Goal: Transaction & Acquisition: Purchase product/service

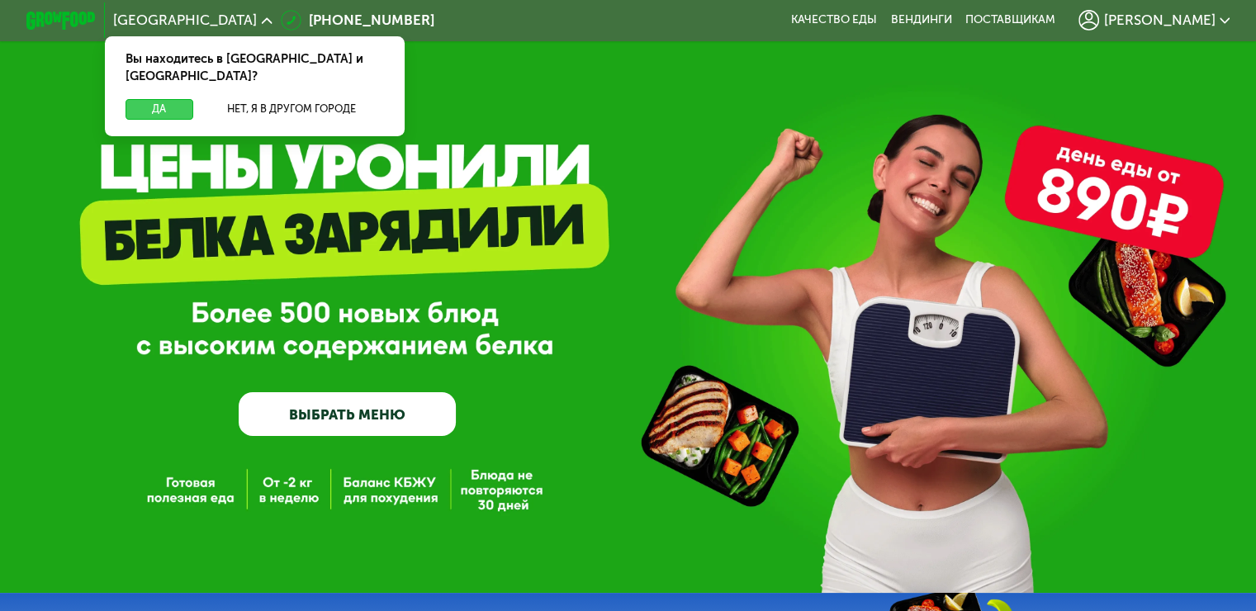
click at [153, 99] on button "Да" at bounding box center [159, 109] width 67 height 21
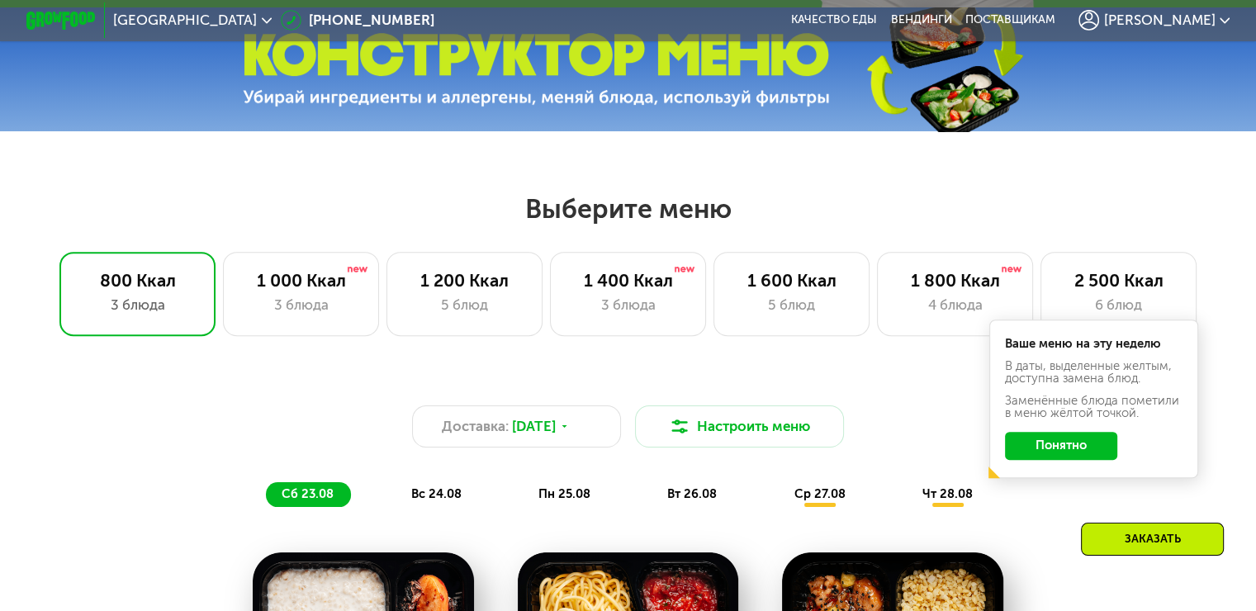
scroll to position [661, 0]
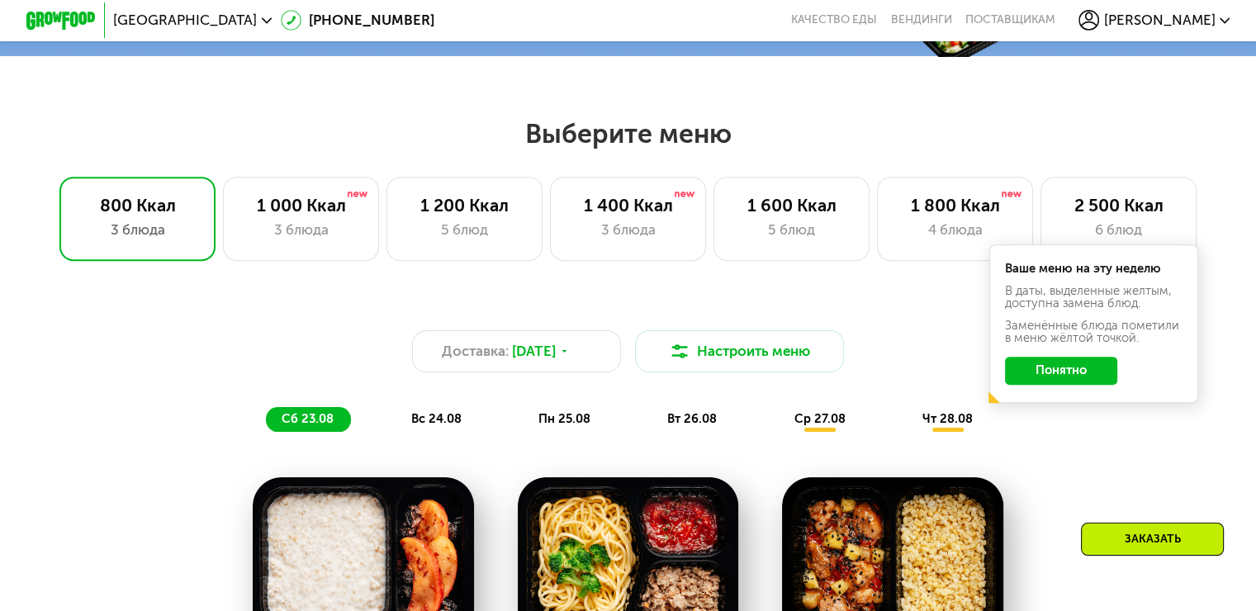
click at [1081, 378] on button "Понятно" at bounding box center [1061, 371] width 112 height 28
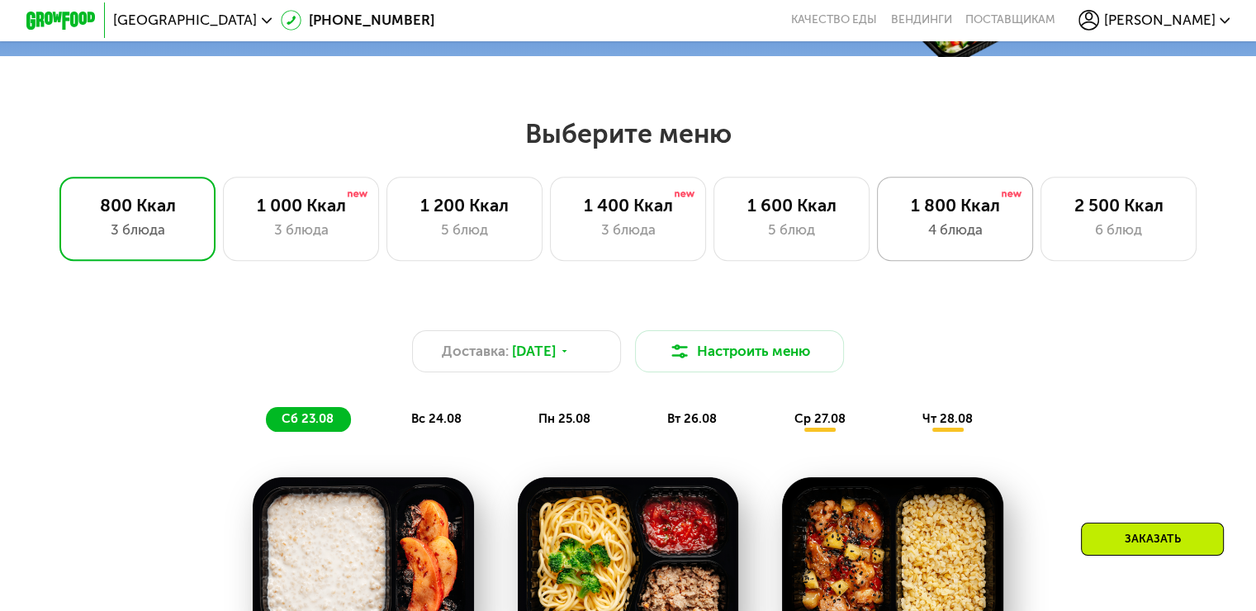
click at [1041, 224] on div "1 800 Ккал 4 блюда" at bounding box center [1119, 218] width 157 height 83
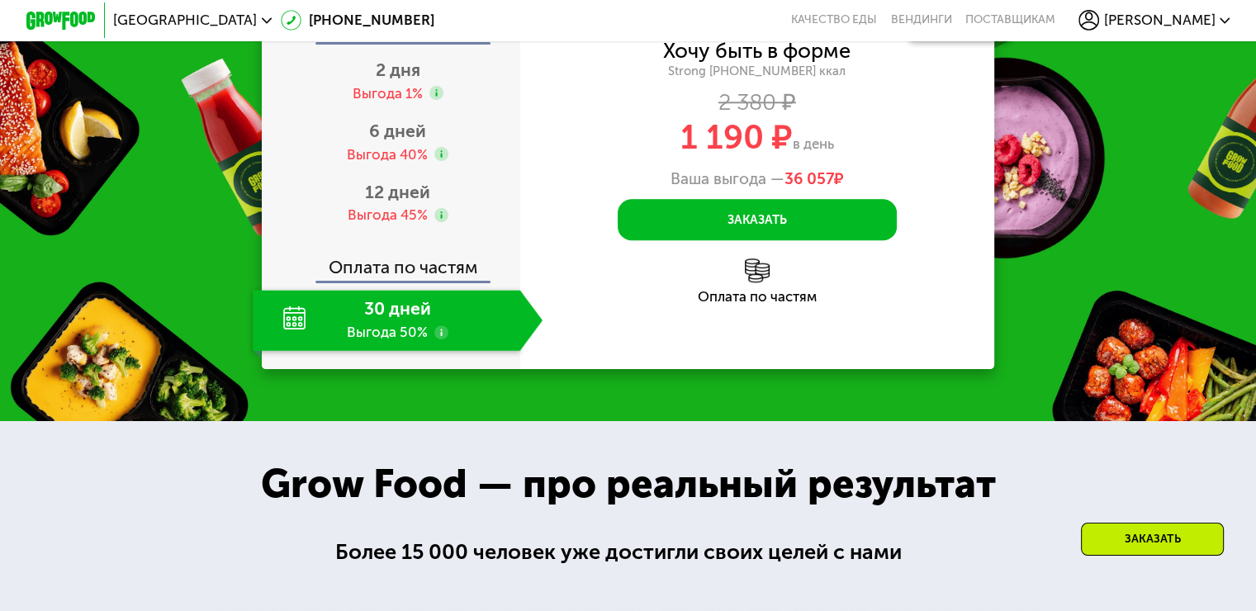
scroll to position [1817, 0]
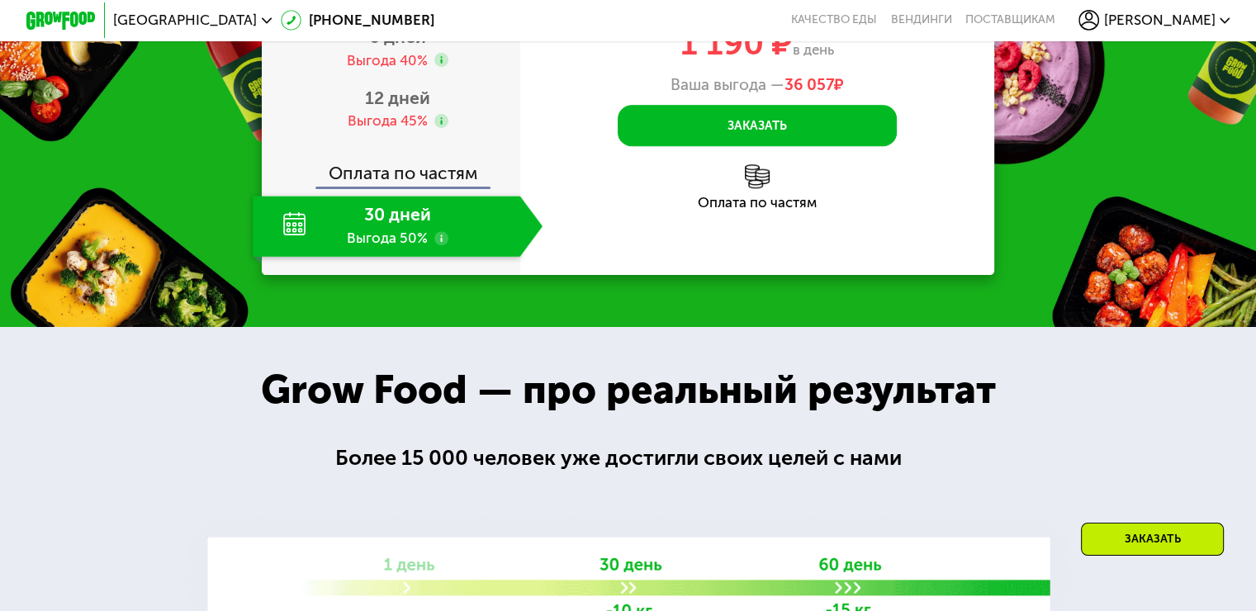
click at [413, 257] on div "30 дней Выгода 50%" at bounding box center [386, 226] width 267 height 61
click at [436, 245] on use at bounding box center [441, 238] width 14 height 14
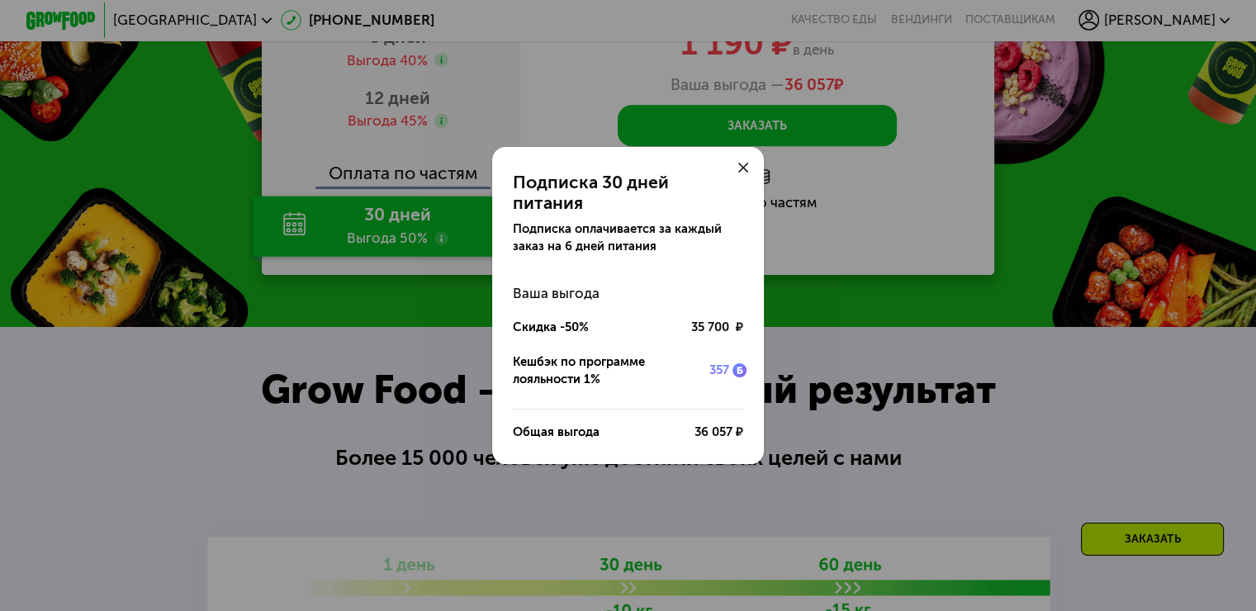
click at [744, 173] on icon at bounding box center [743, 168] width 11 height 11
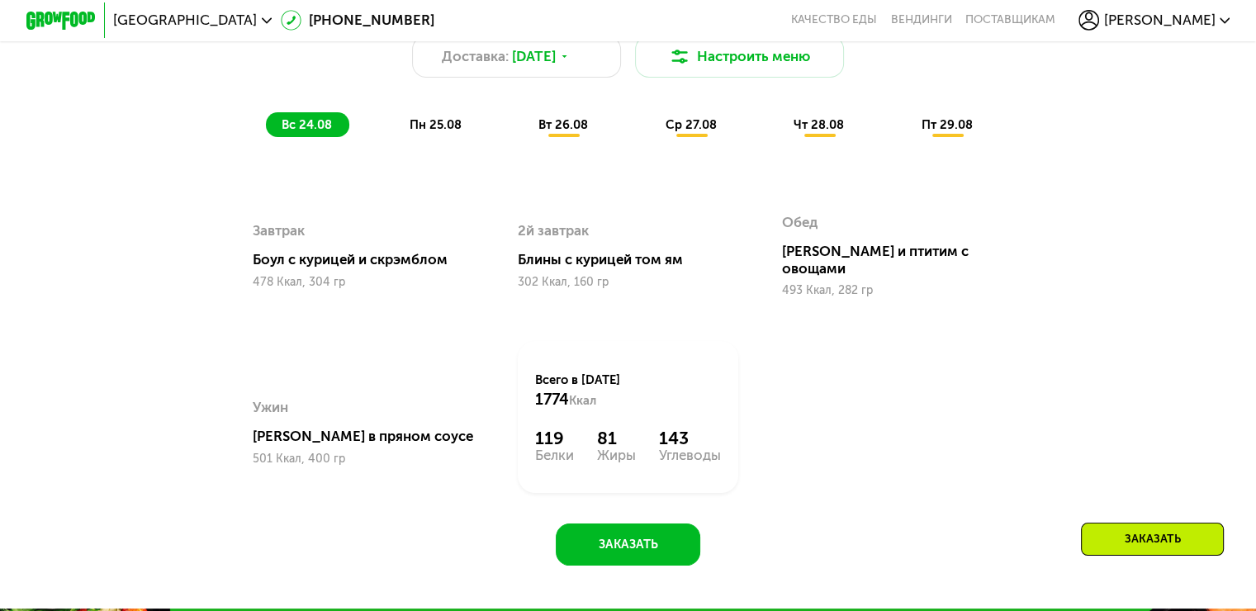
scroll to position [743, 0]
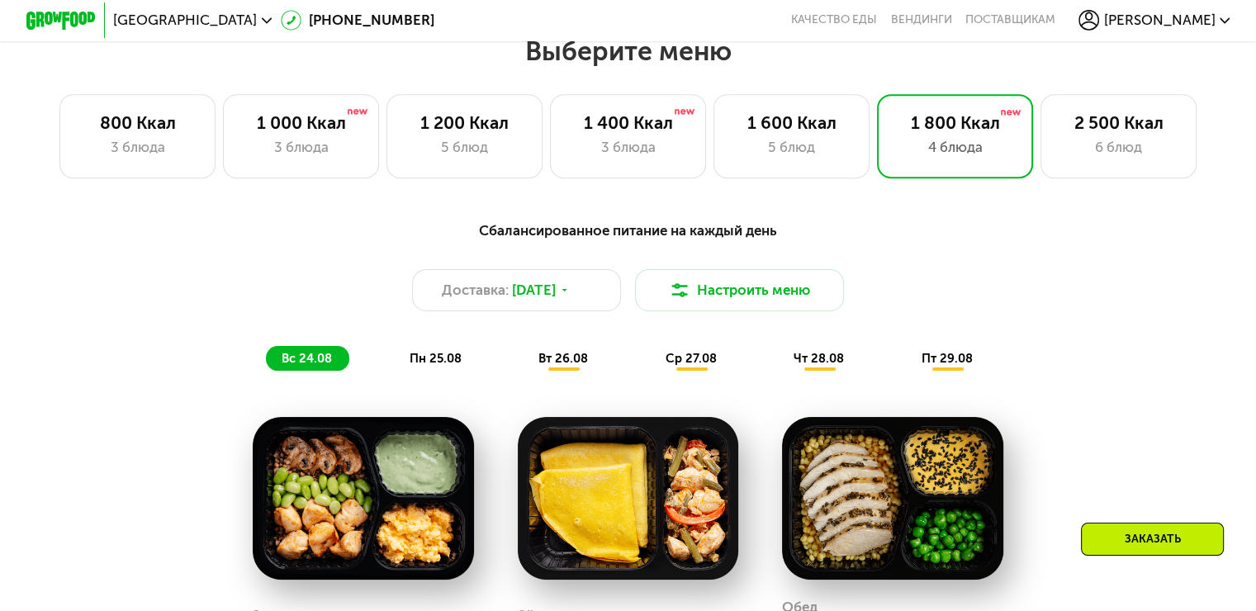
click at [438, 366] on span "пн 25.08" at bounding box center [436, 358] width 52 height 15
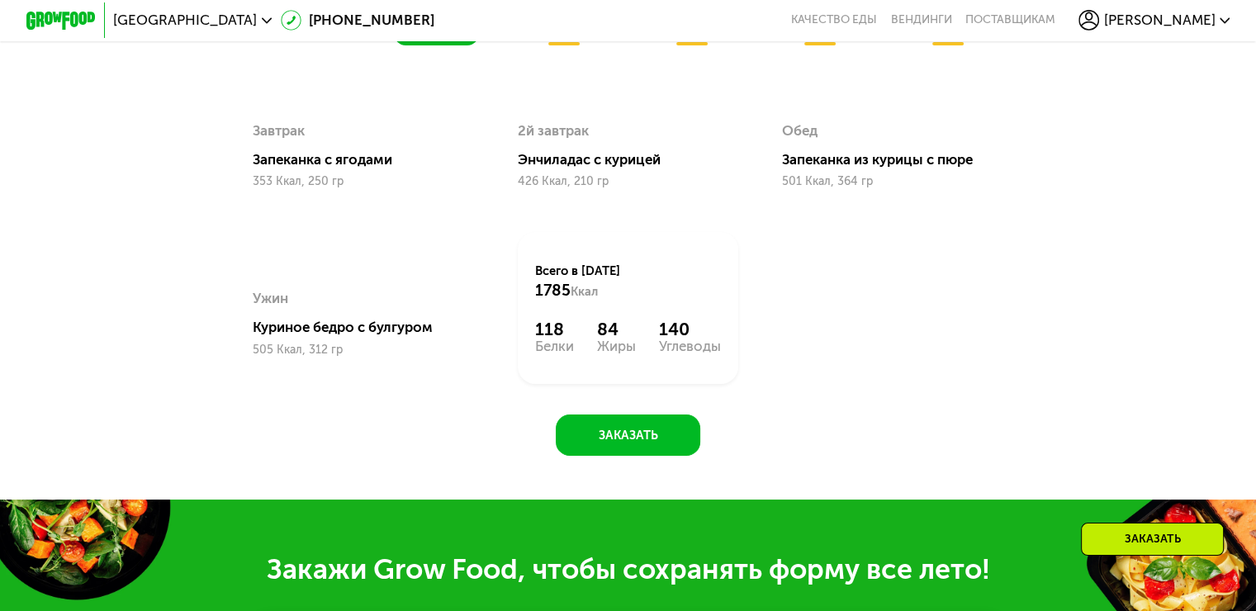
scroll to position [991, 0]
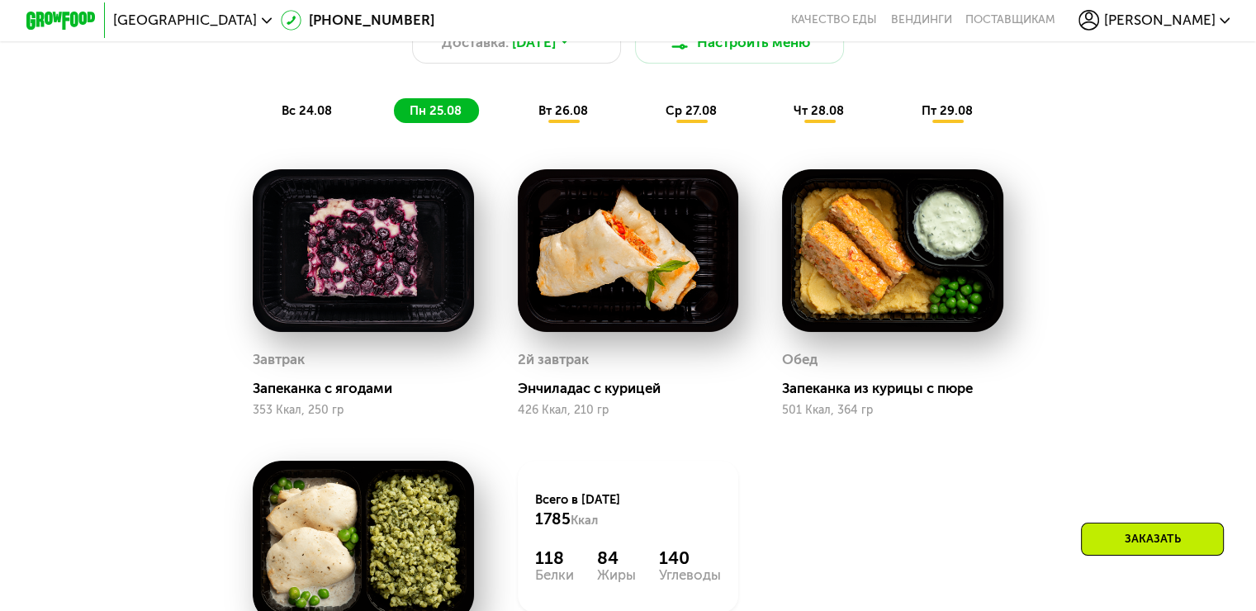
click at [583, 118] on span "вт 26.08" at bounding box center [564, 110] width 50 height 15
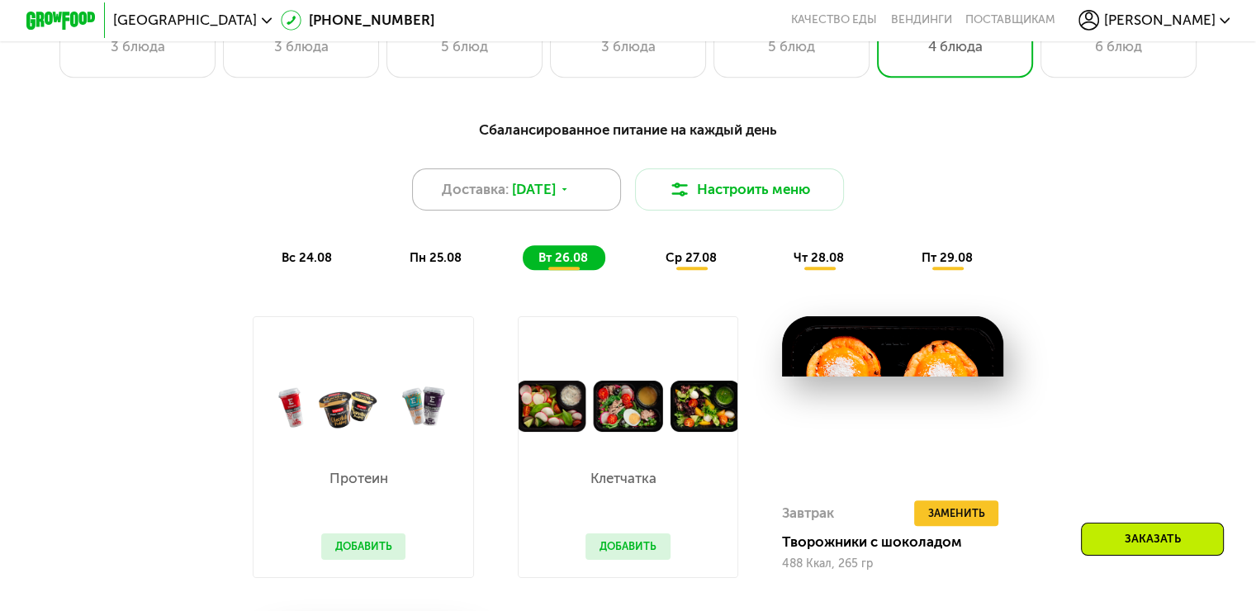
scroll to position [826, 0]
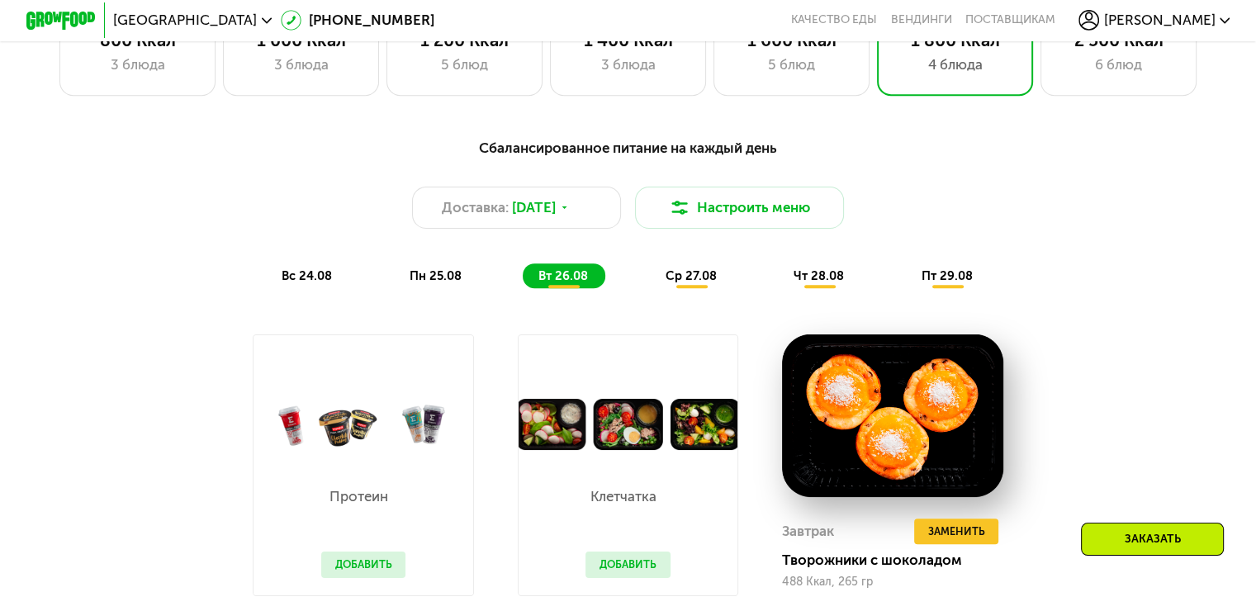
click at [700, 283] on span "ср 27.08" at bounding box center [691, 275] width 51 height 15
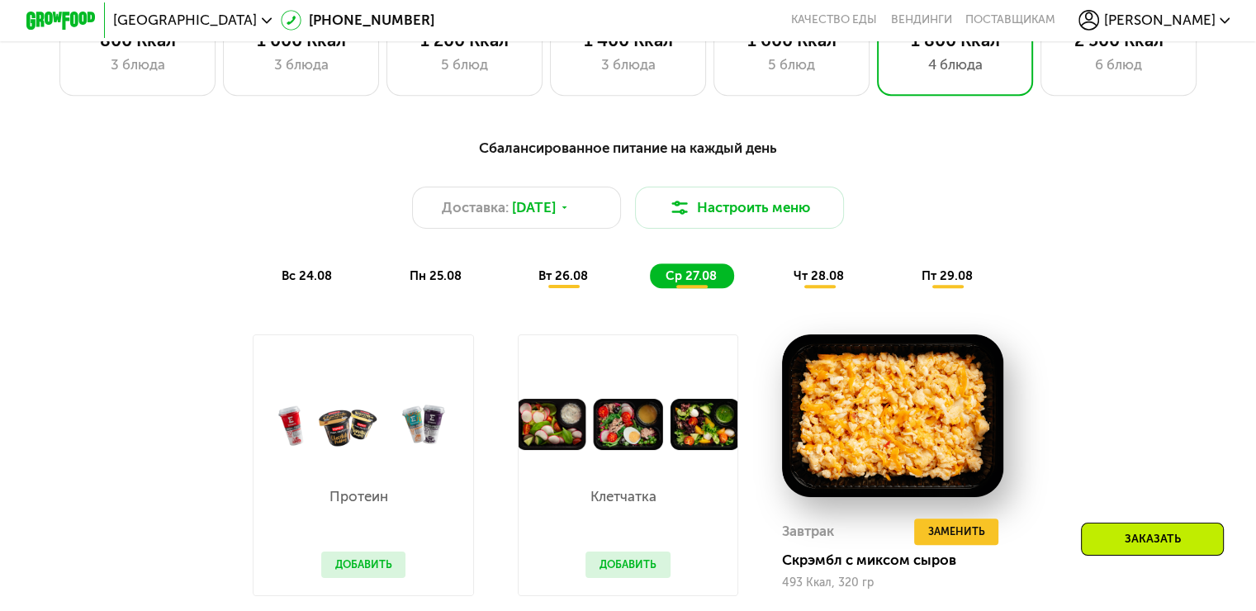
click at [836, 283] on span "чт 28.08" at bounding box center [819, 275] width 50 height 15
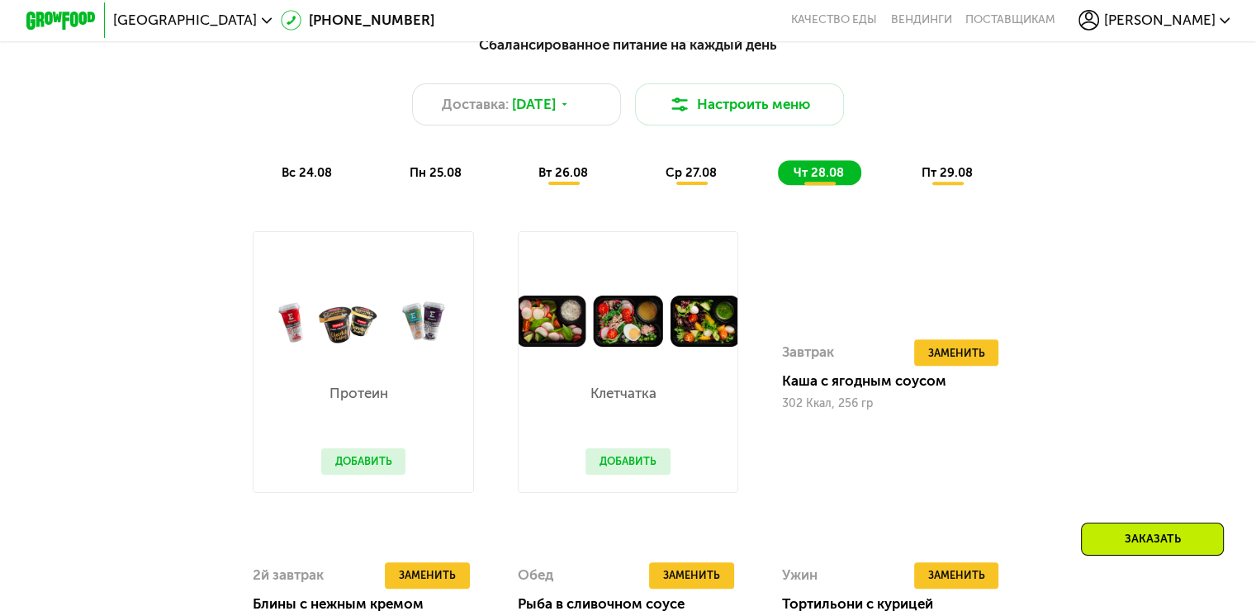
scroll to position [909, 0]
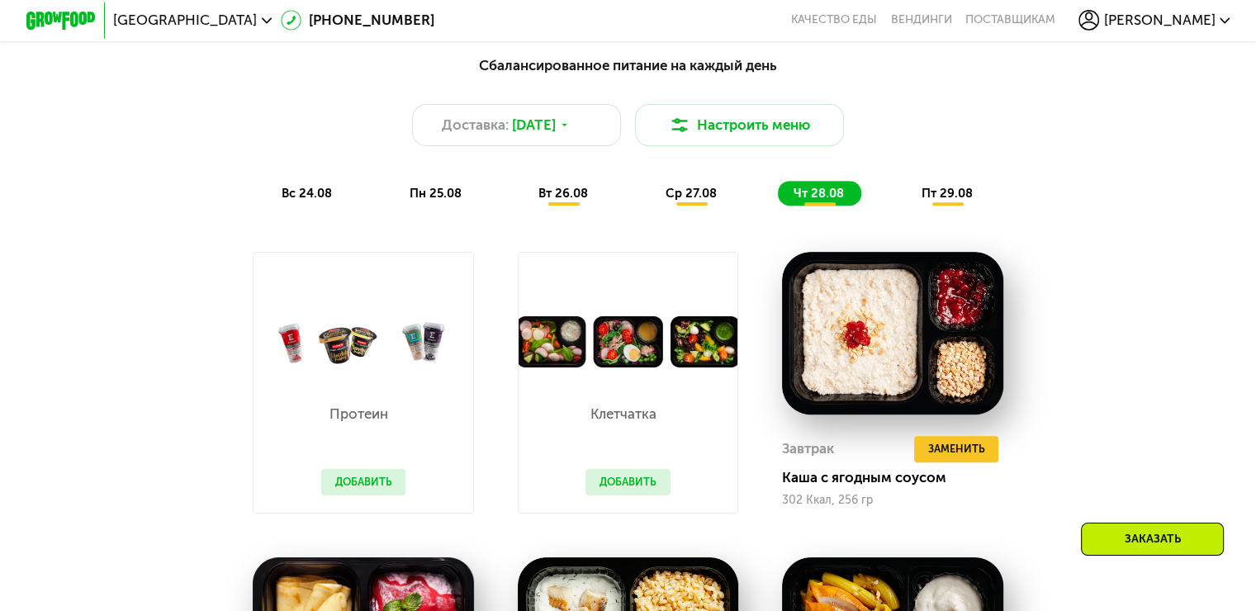
click at [937, 201] on span "пт 29.08" at bounding box center [947, 193] width 51 height 15
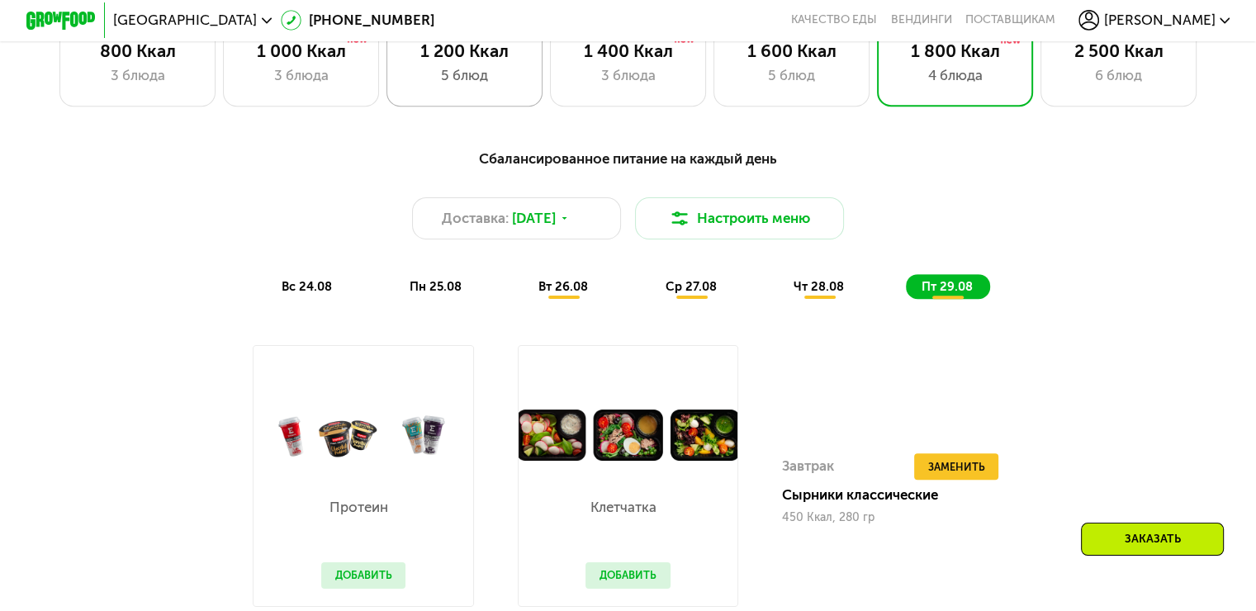
scroll to position [578, 0]
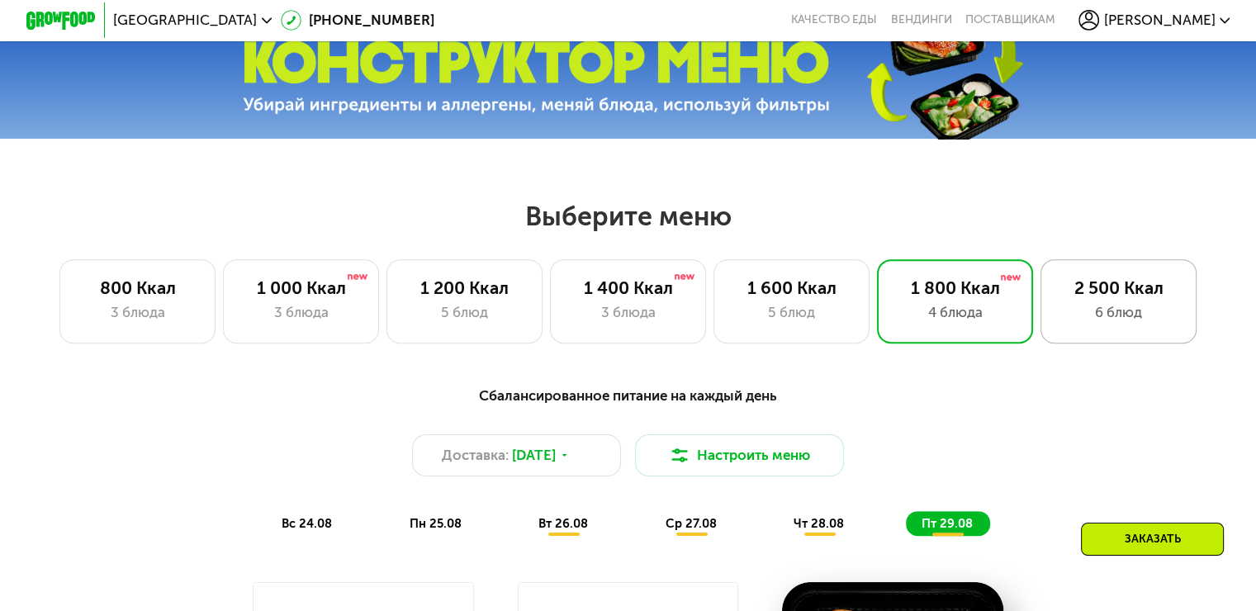
click at [1142, 333] on div "2 500 Ккал 6 блюд" at bounding box center [1119, 300] width 157 height 83
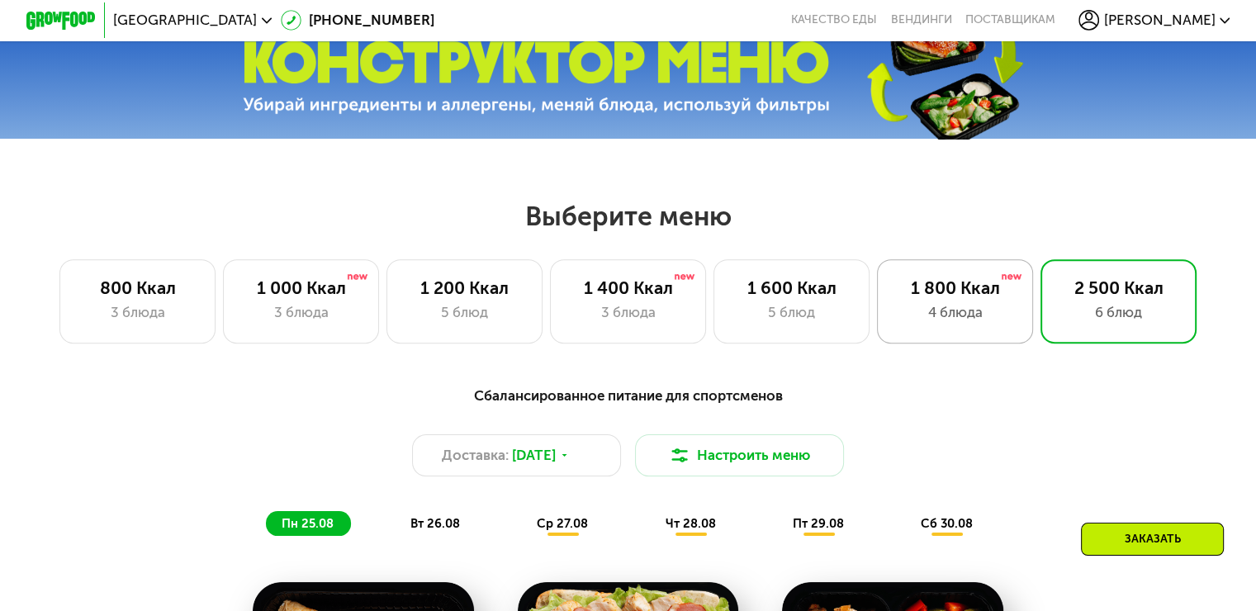
click at [955, 323] on div "4 блюда" at bounding box center [955, 312] width 120 height 21
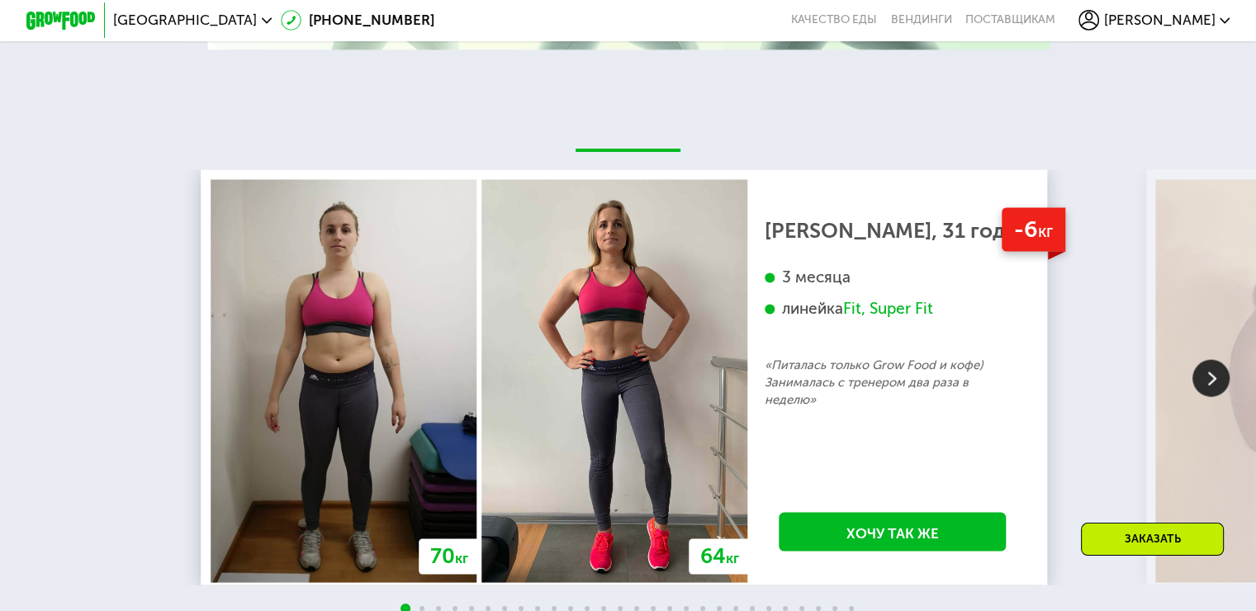
scroll to position [2891, 0]
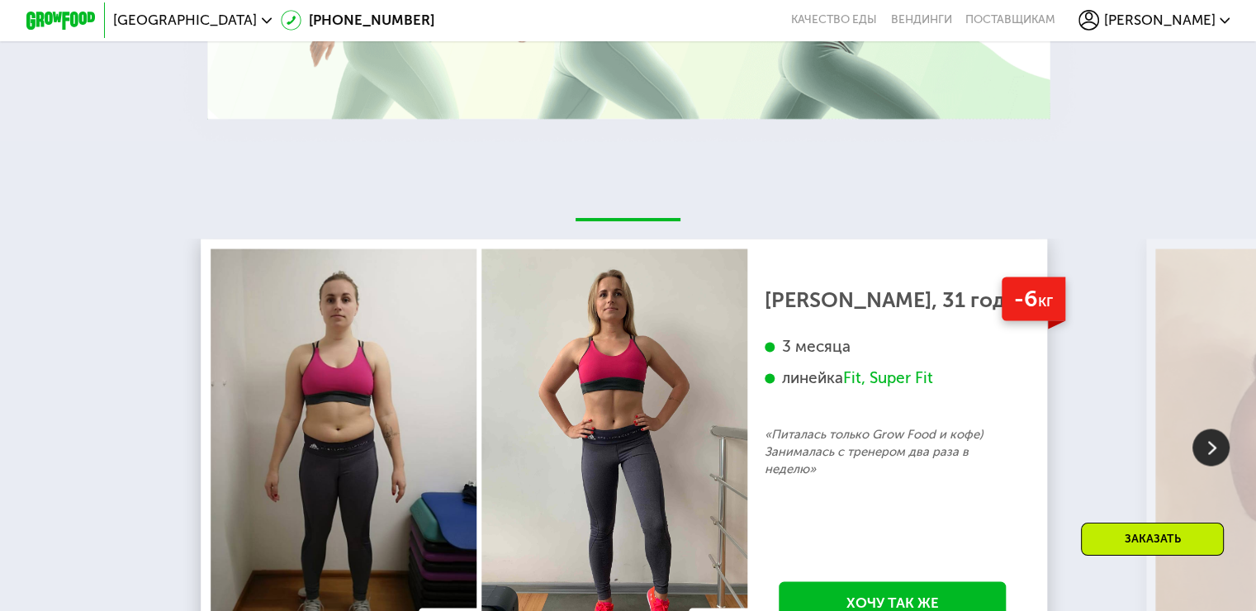
click at [1220, 452] on img at bounding box center [1211, 447] width 37 height 37
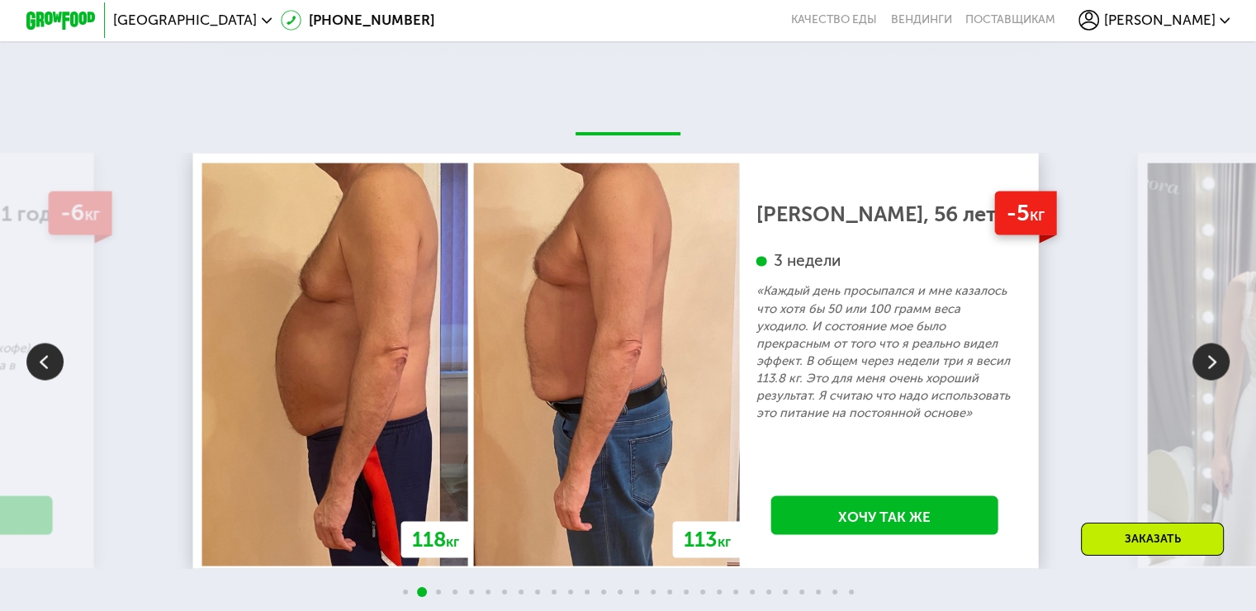
scroll to position [3056, 0]
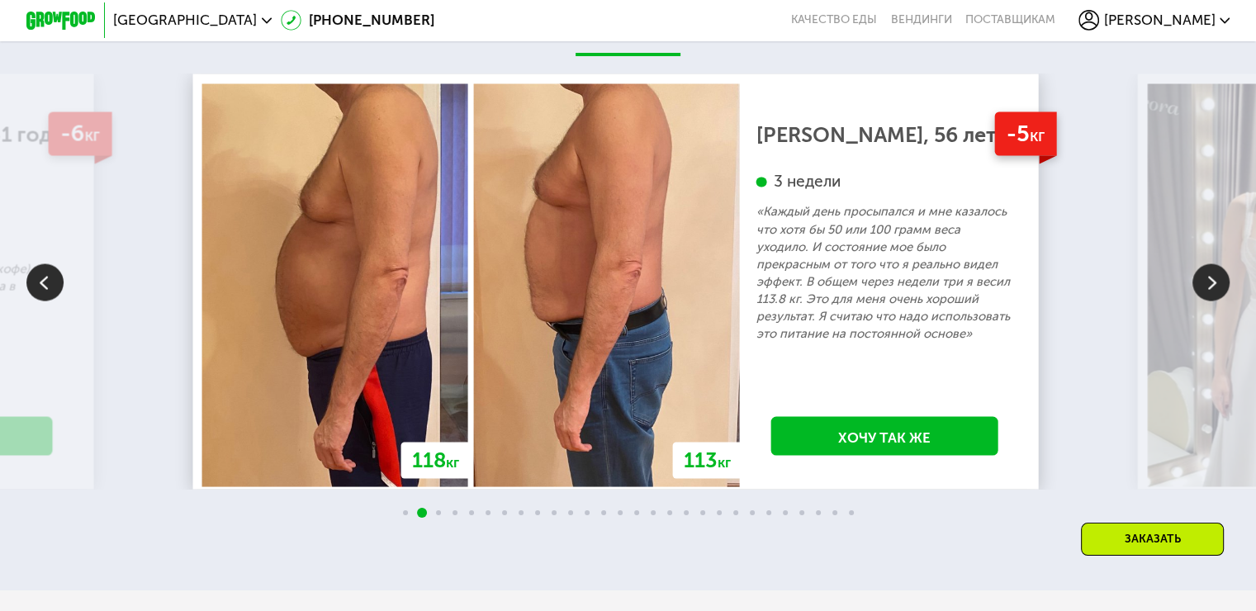
click at [1209, 292] on img at bounding box center [1211, 282] width 37 height 37
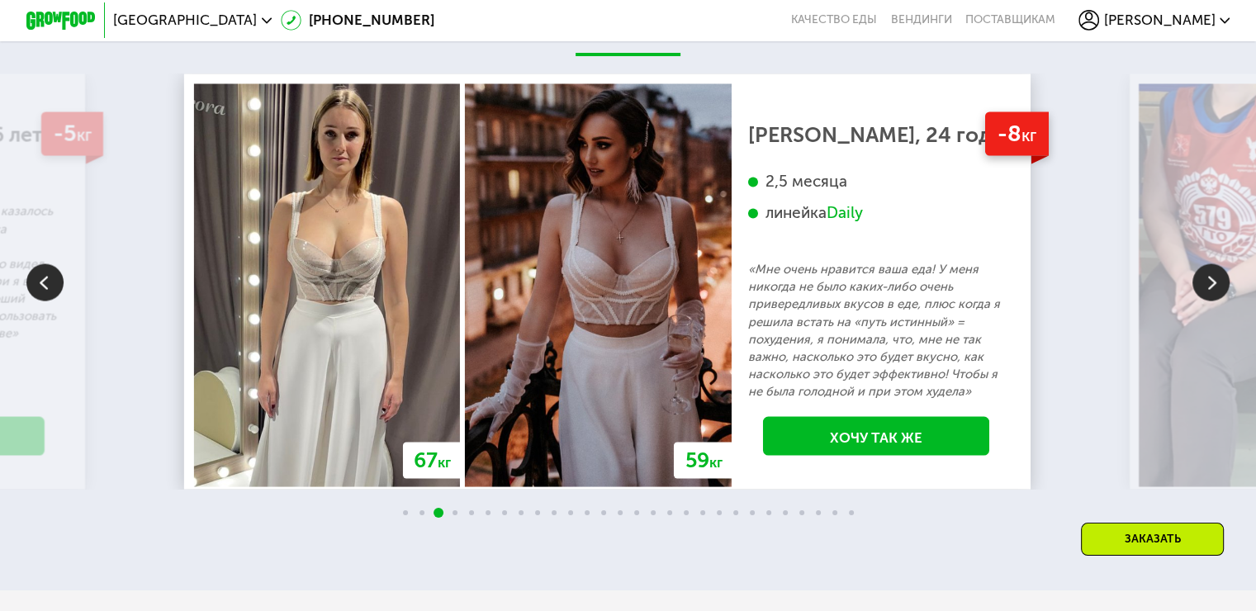
click at [1209, 292] on img at bounding box center [1211, 282] width 37 height 37
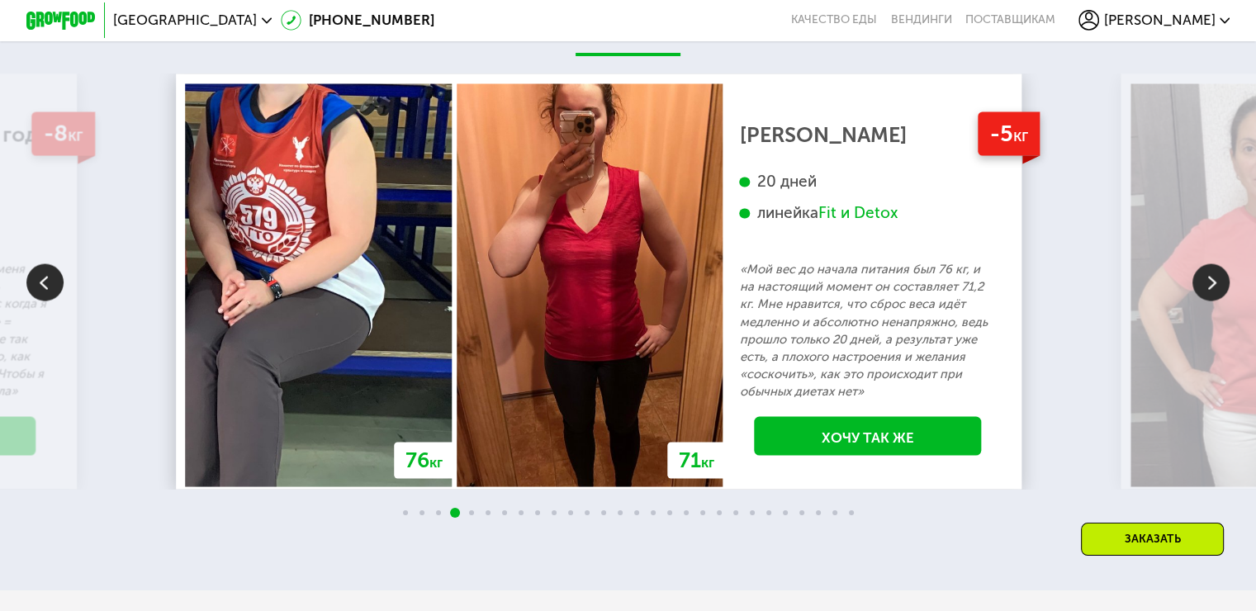
click at [50, 294] on img at bounding box center [44, 282] width 37 height 37
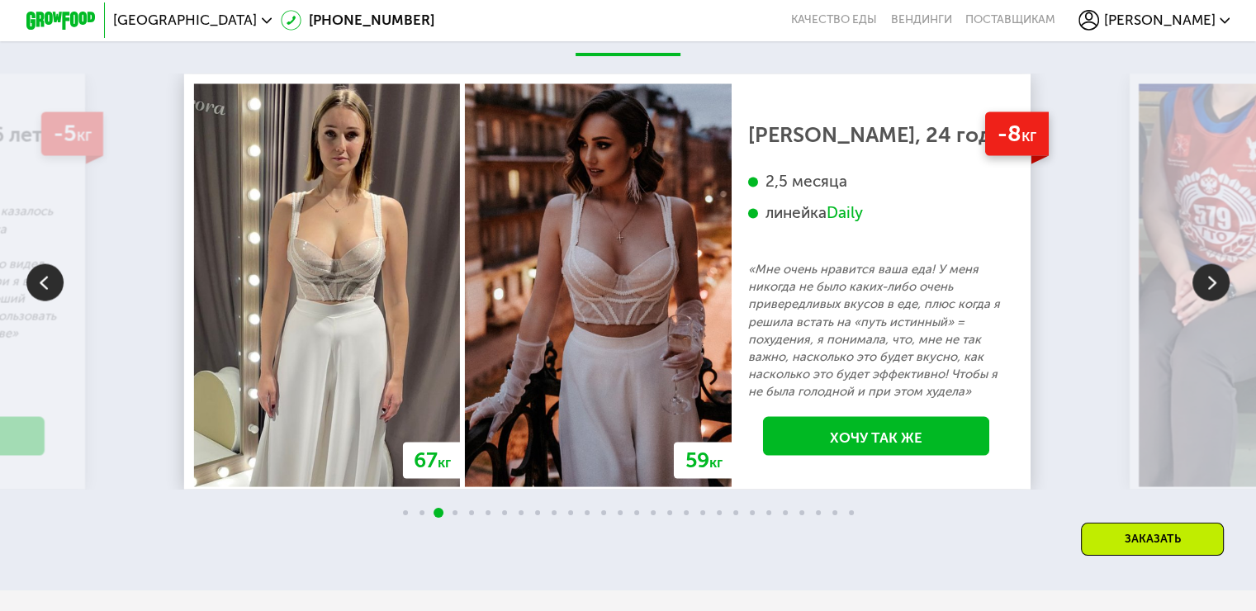
click at [49, 294] on img at bounding box center [44, 282] width 37 height 37
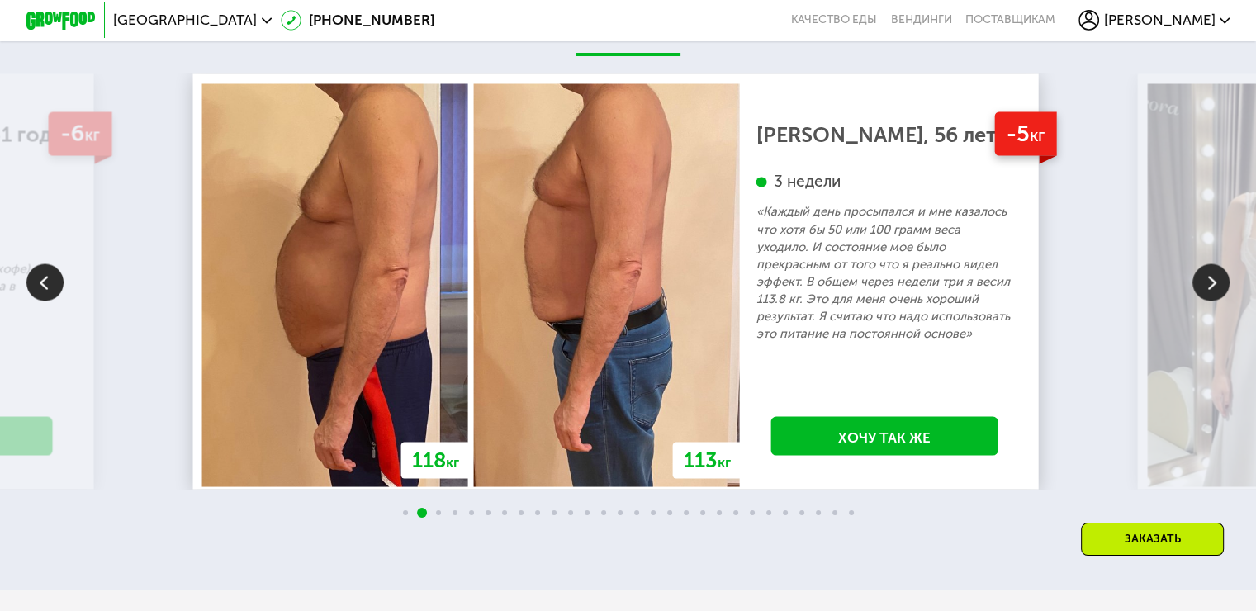
click at [1213, 292] on img at bounding box center [1211, 282] width 37 height 37
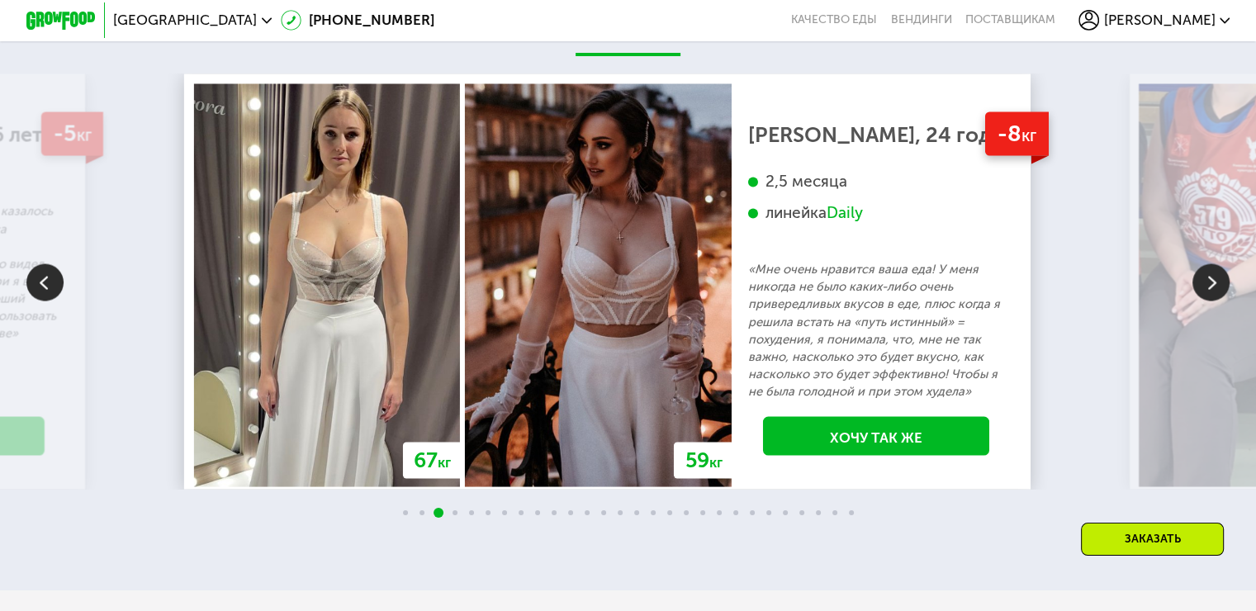
click at [1213, 292] on img at bounding box center [1211, 282] width 37 height 37
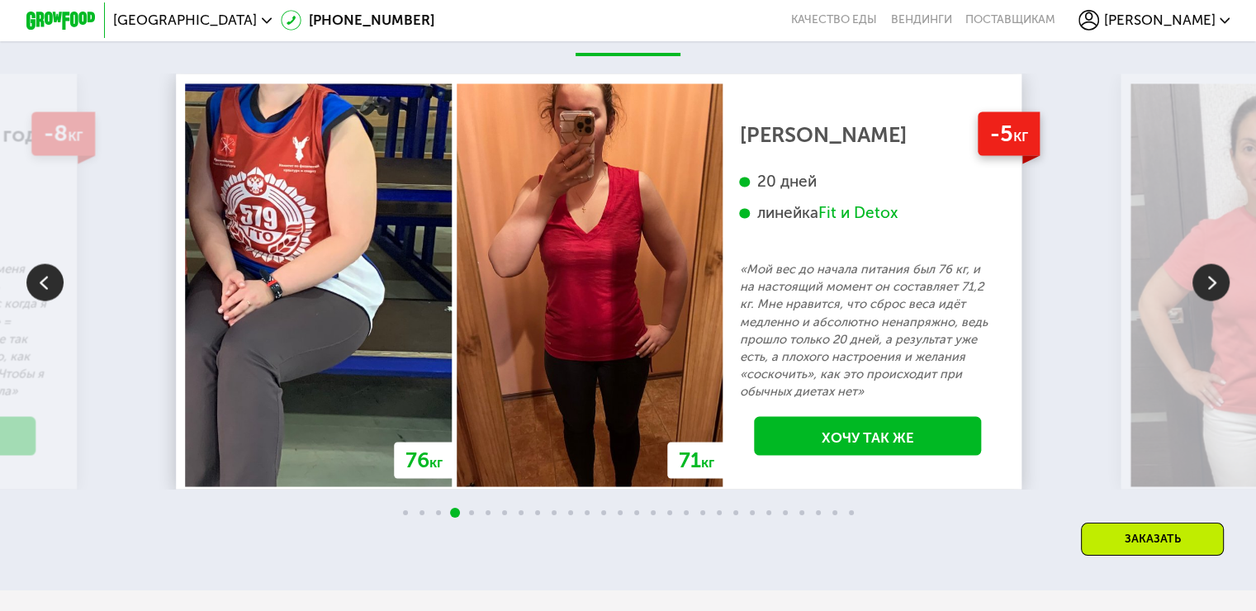
click at [1213, 292] on img at bounding box center [1211, 282] width 37 height 37
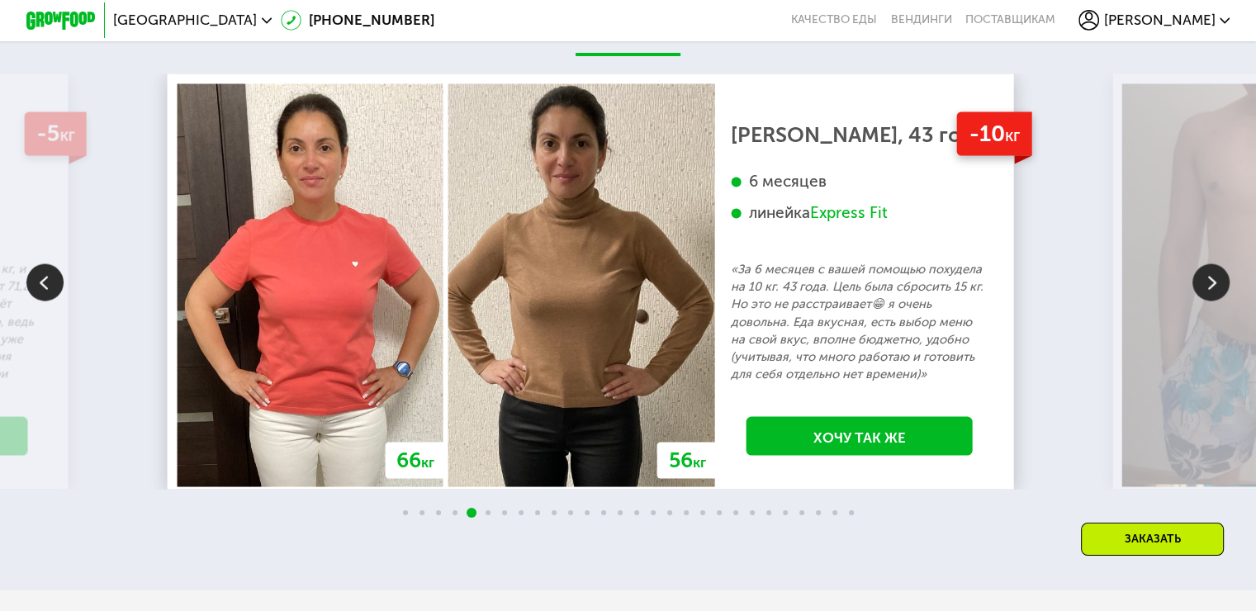
click at [1215, 291] on img at bounding box center [1211, 282] width 37 height 37
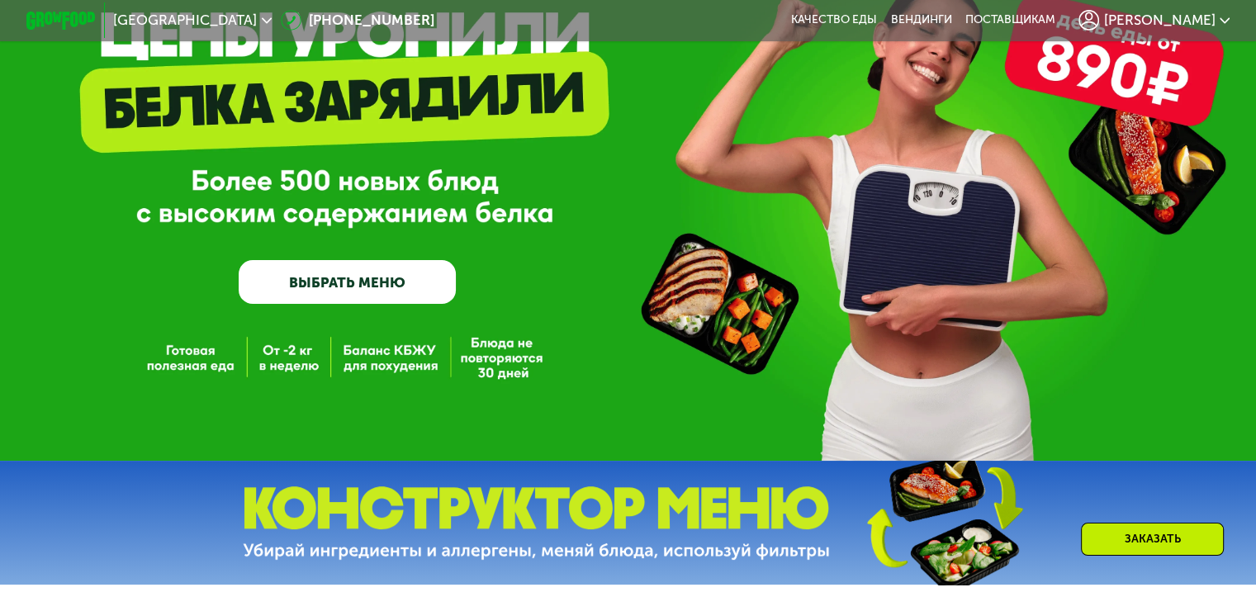
scroll to position [0, 0]
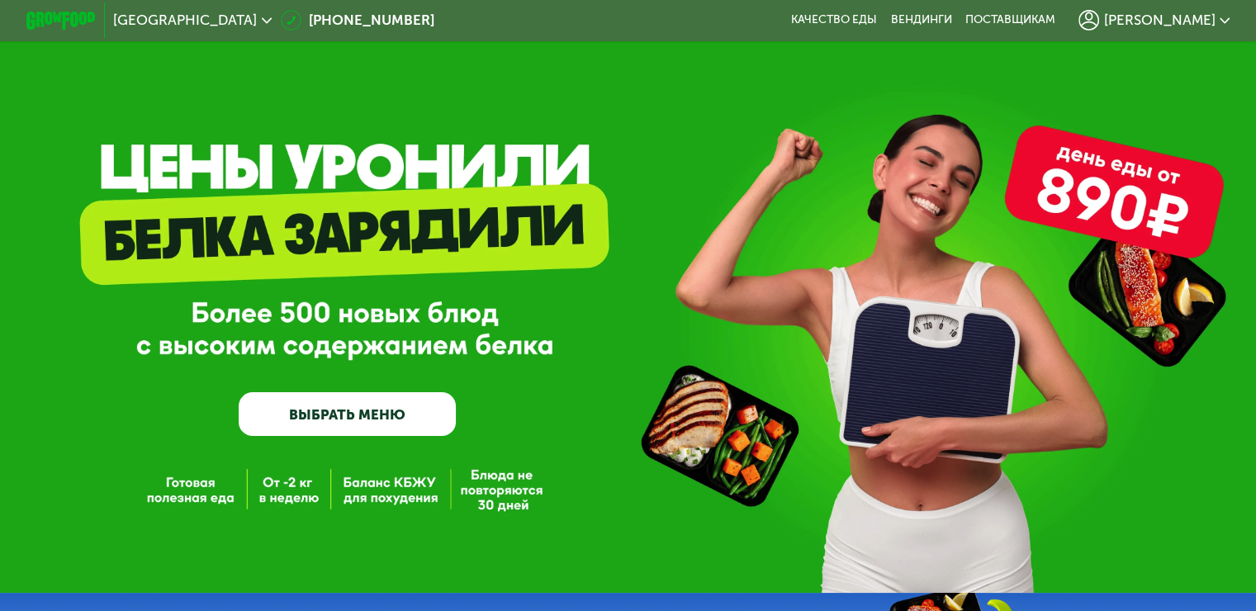
click at [356, 410] on link "ВЫБРАТЬ МЕНЮ" at bounding box center [347, 414] width 217 height 44
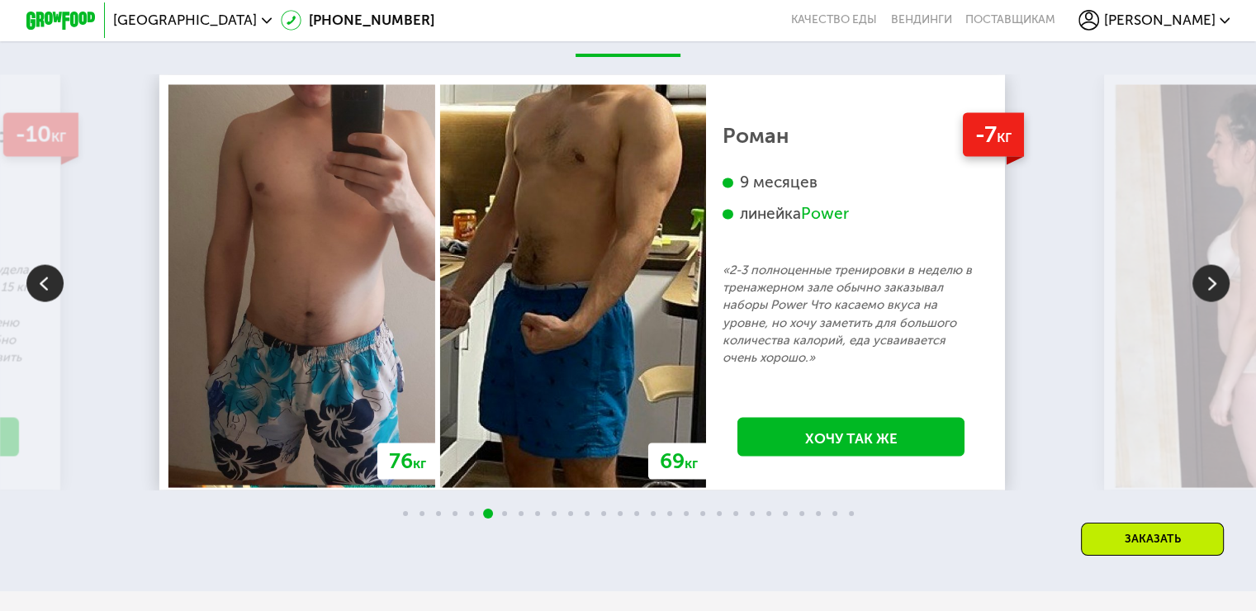
scroll to position [3056, 0]
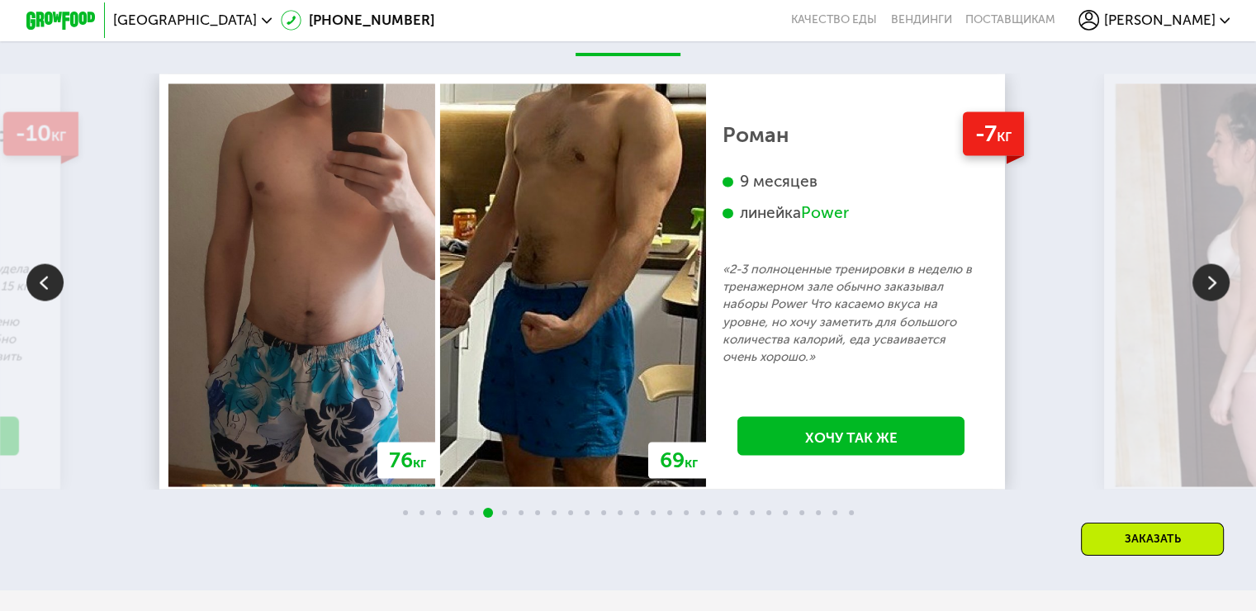
click at [1208, 285] on img at bounding box center [1211, 282] width 37 height 37
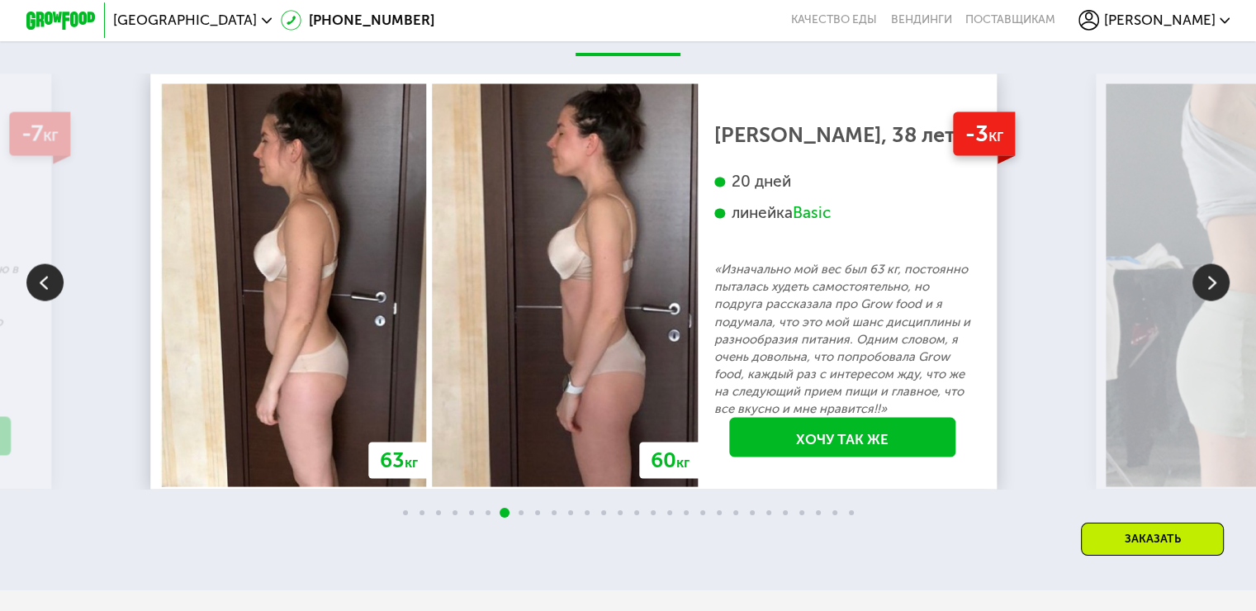
click at [1208, 285] on img at bounding box center [1211, 282] width 37 height 37
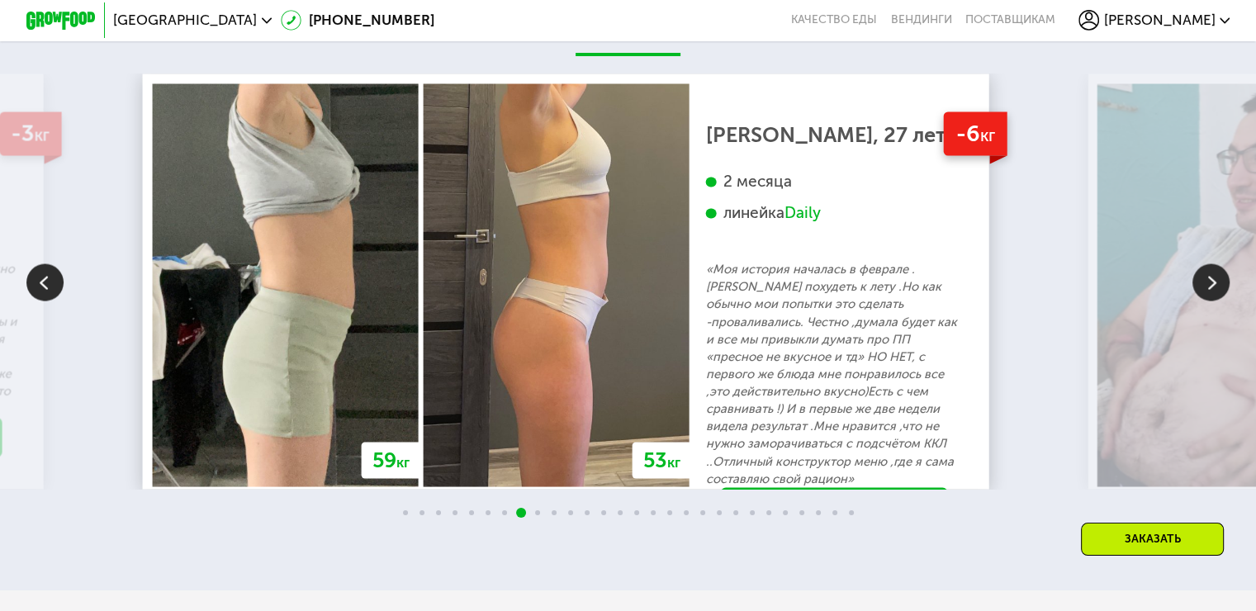
click at [1208, 285] on img at bounding box center [1211, 282] width 37 height 37
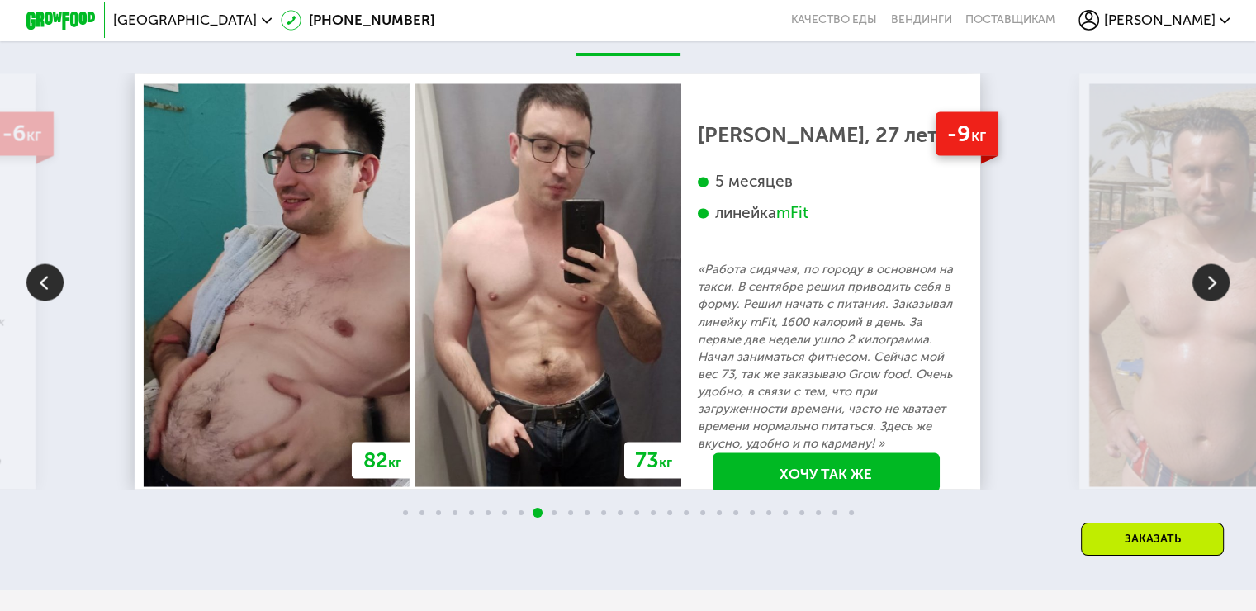
click at [1208, 285] on img at bounding box center [1211, 282] width 37 height 37
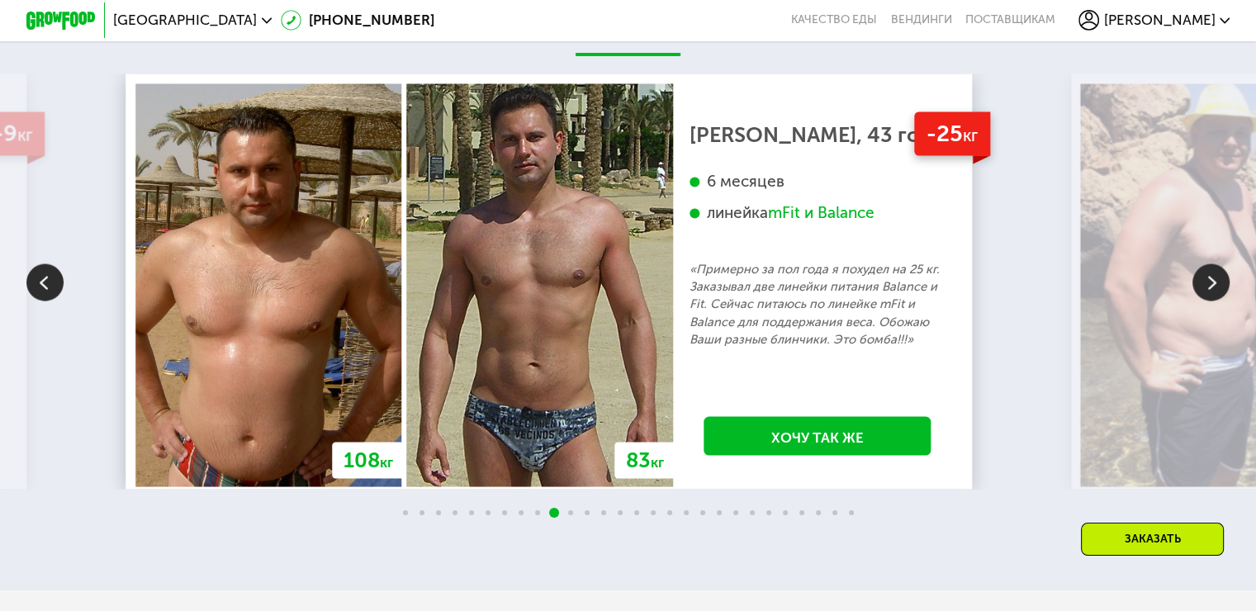
click at [1209, 287] on img at bounding box center [1211, 282] width 37 height 37
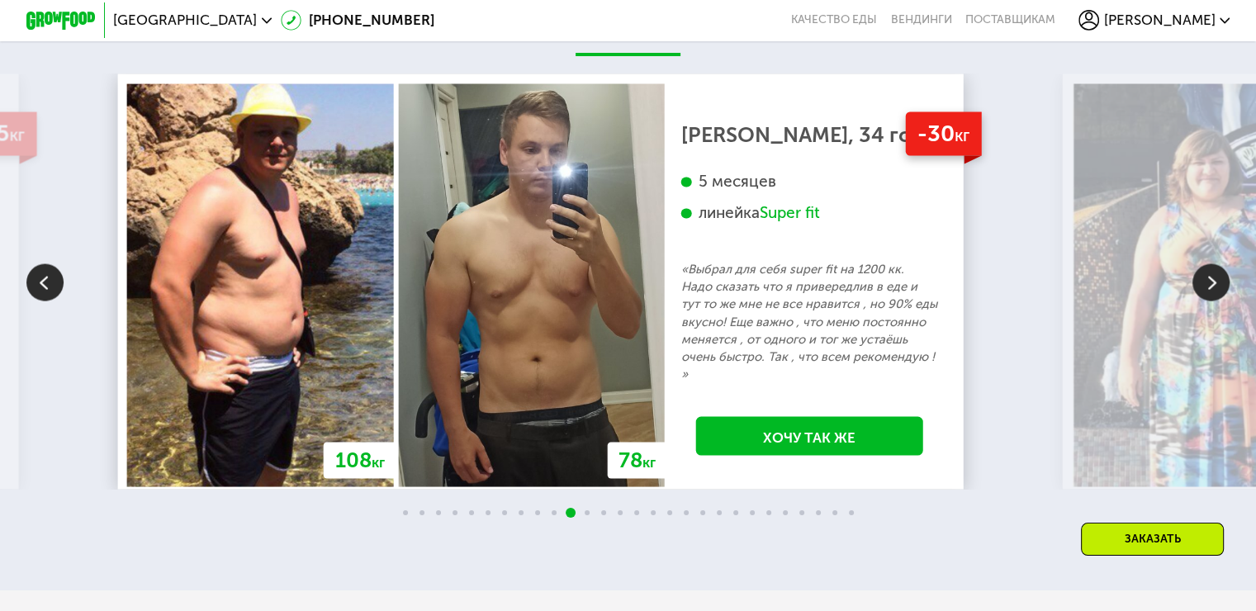
click at [1209, 287] on img at bounding box center [1211, 282] width 37 height 37
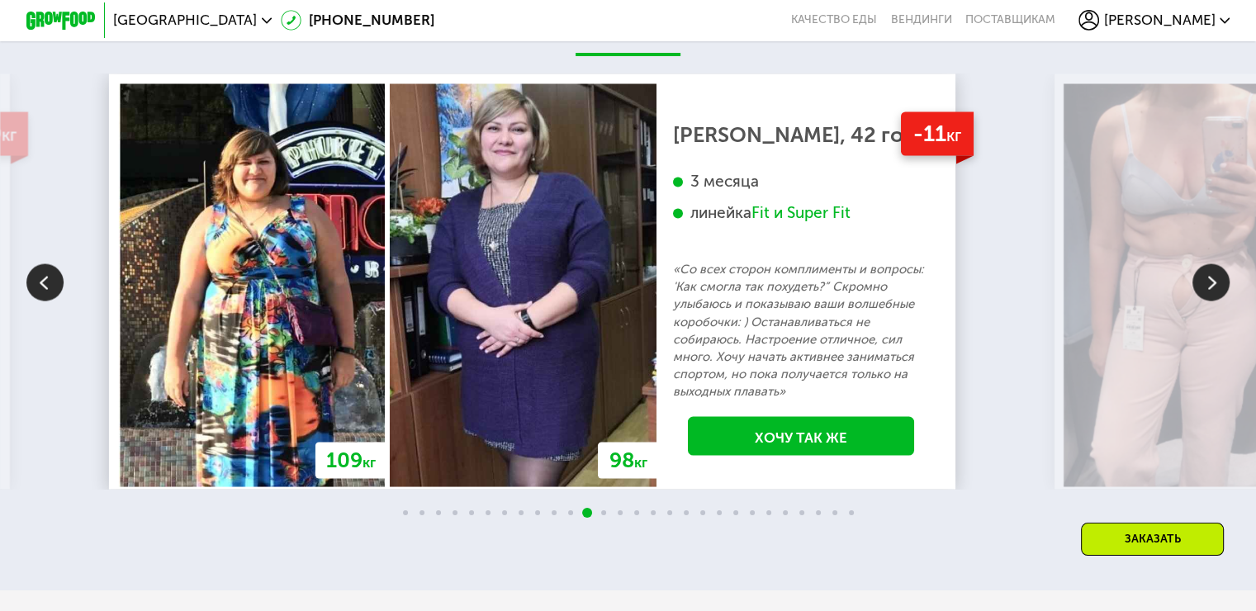
click at [50, 283] on img at bounding box center [44, 282] width 37 height 37
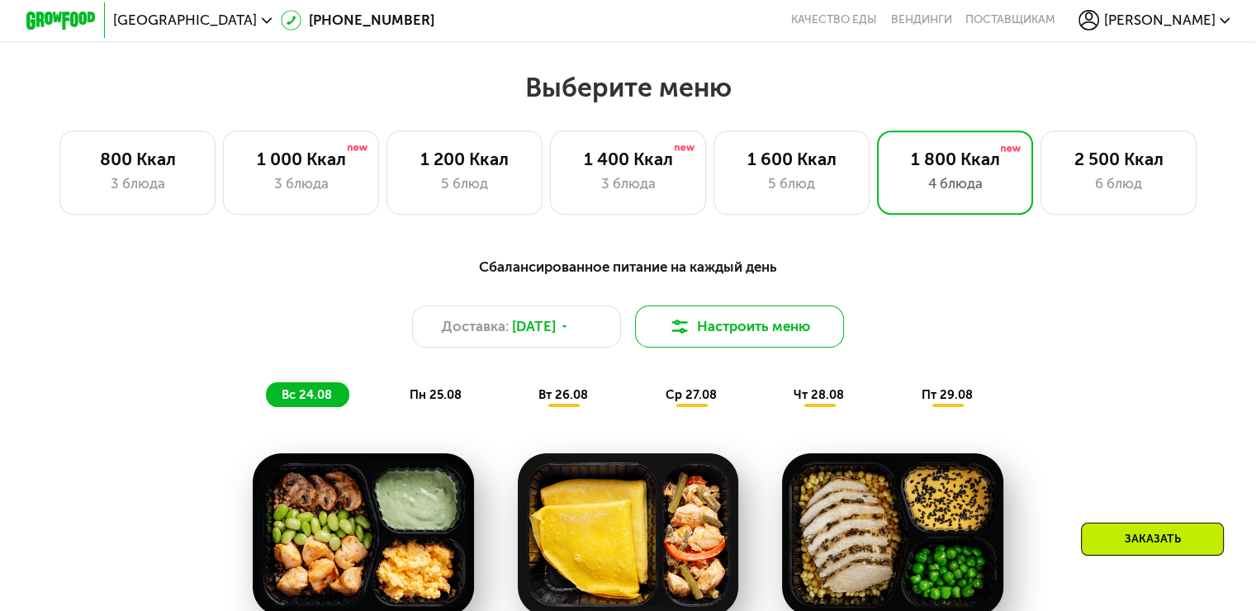
scroll to position [743, 0]
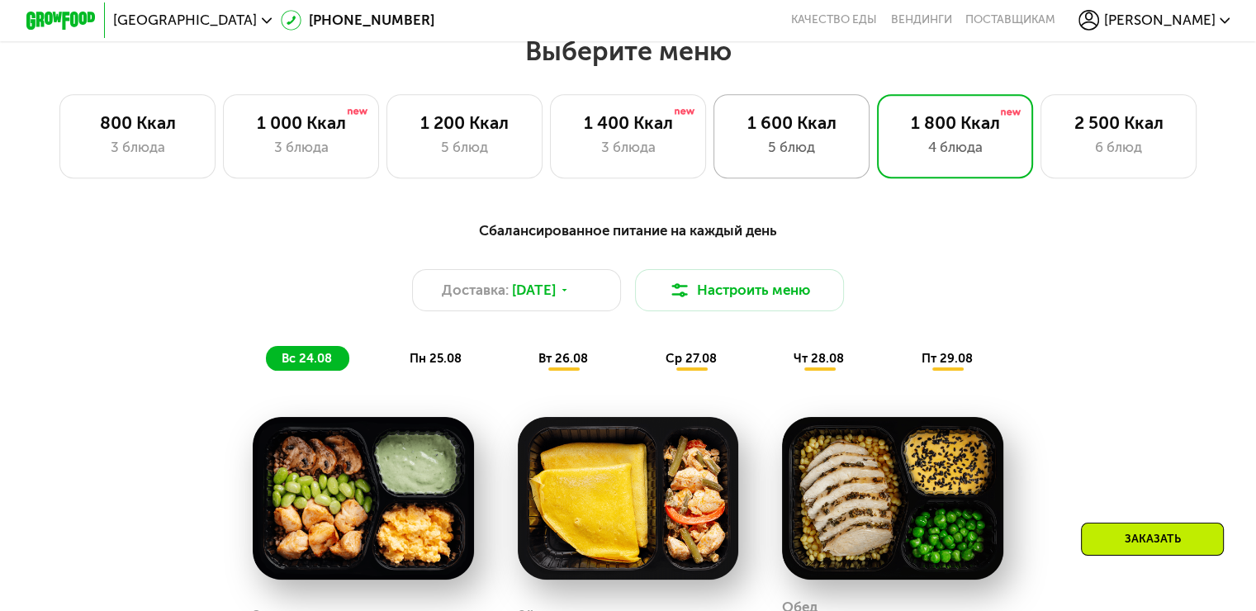
click at [818, 151] on div "5 блюд" at bounding box center [792, 147] width 120 height 21
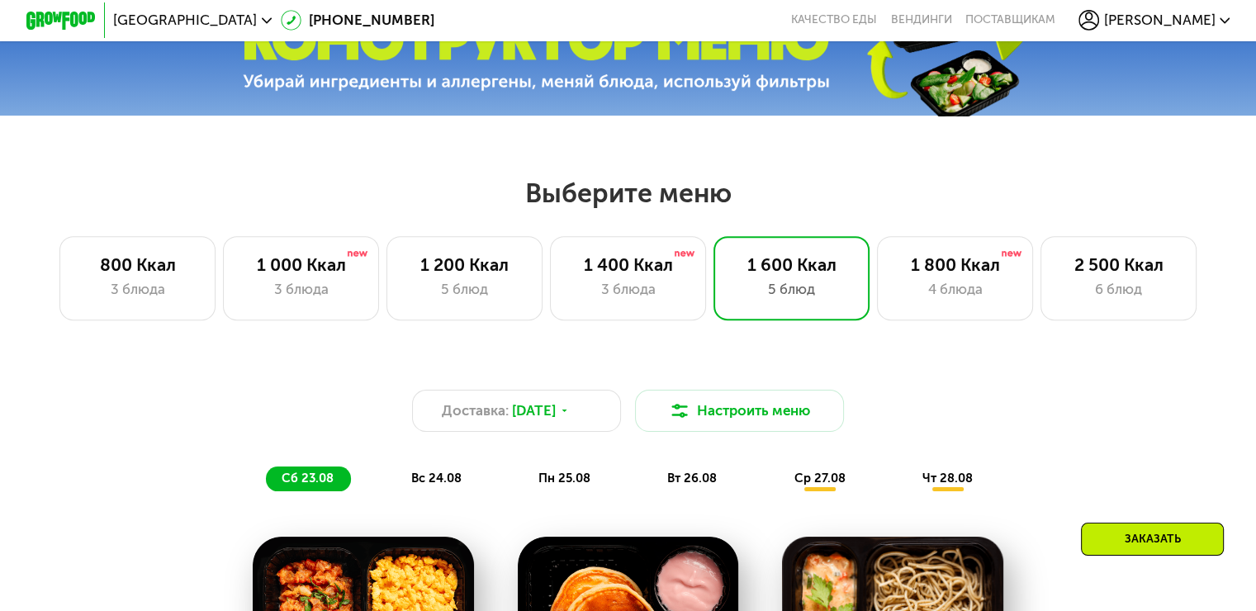
scroll to position [578, 0]
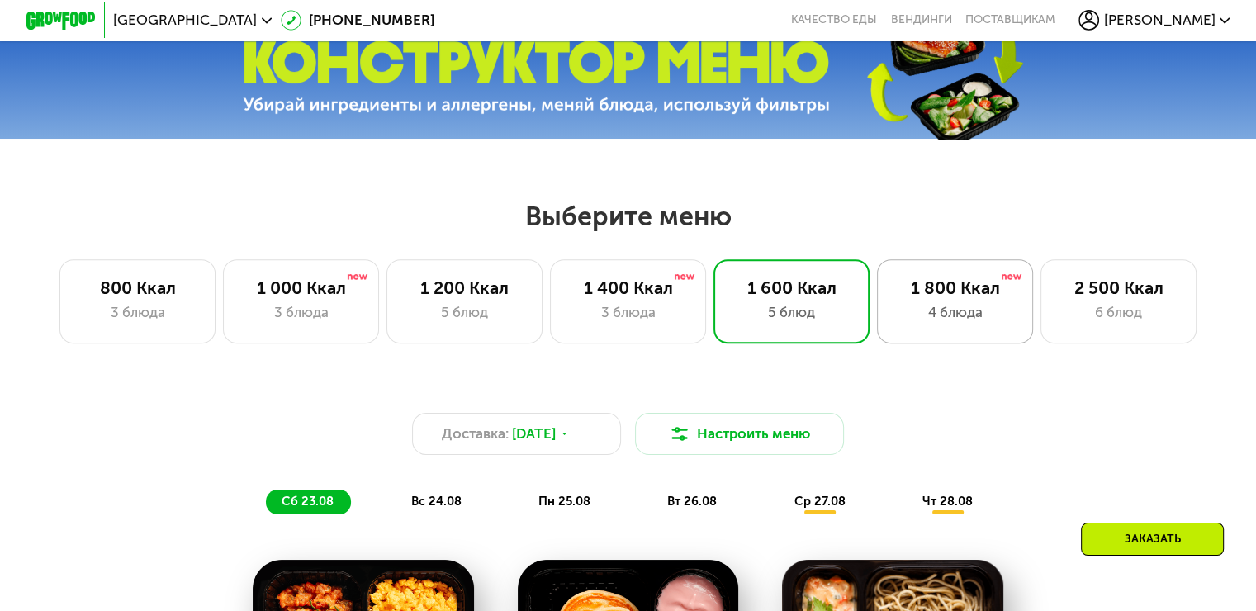
click at [1041, 270] on div "1 800 Ккал 4 блюда" at bounding box center [1119, 300] width 157 height 83
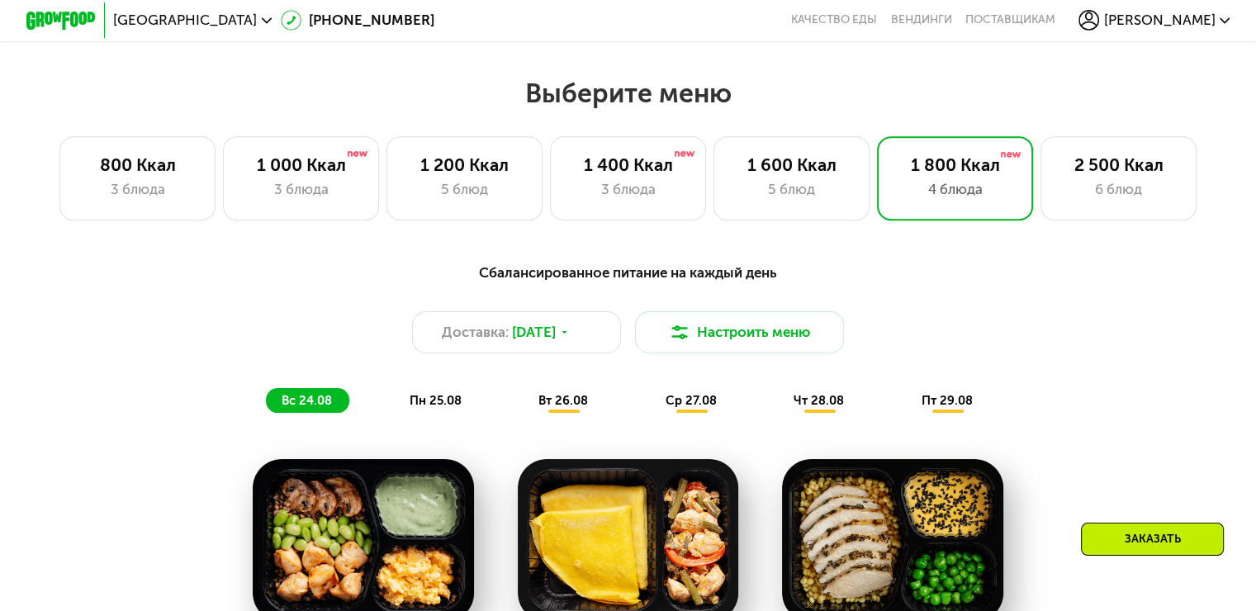
scroll to position [661, 0]
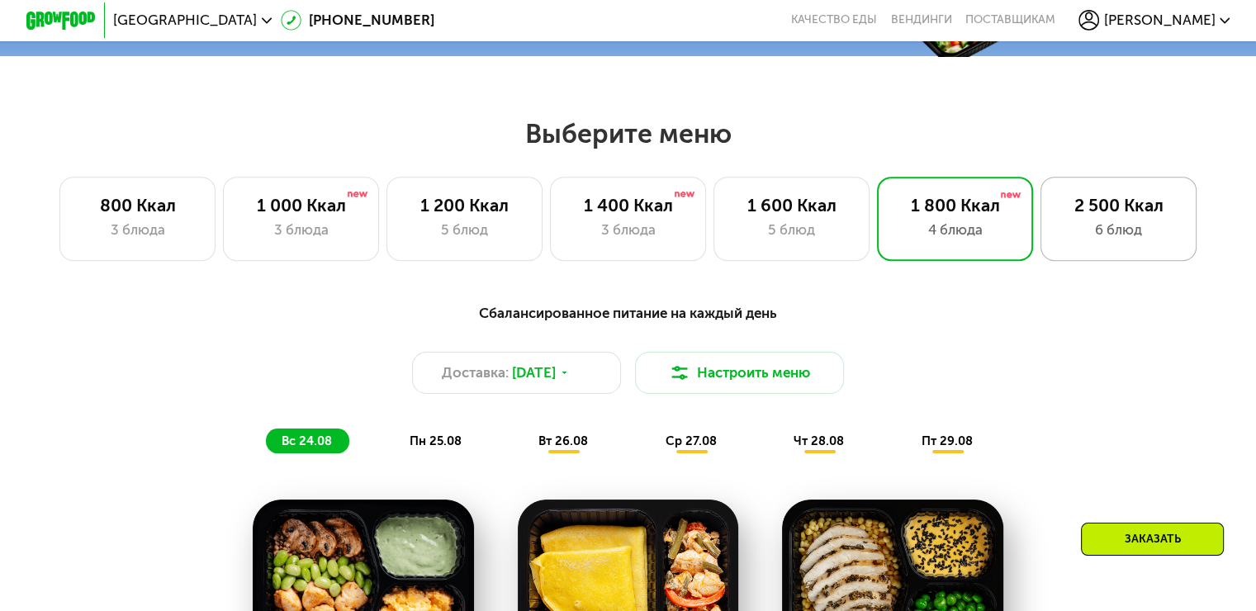
click at [1114, 225] on div "2 500 Ккал 6 блюд" at bounding box center [1119, 218] width 157 height 83
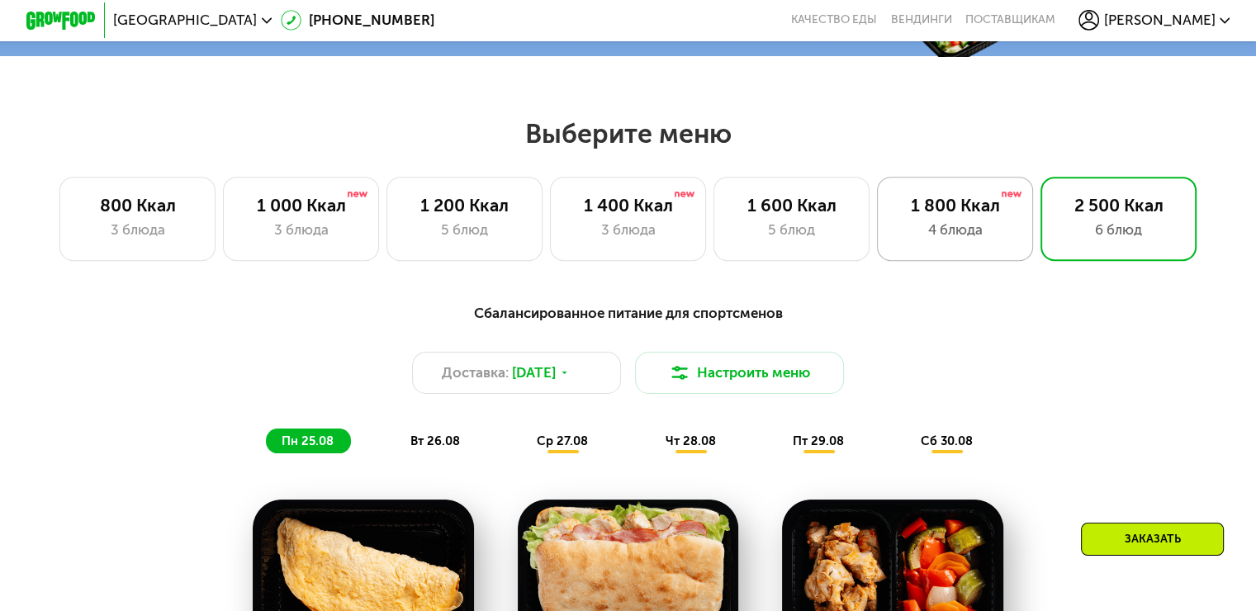
click at [954, 227] on div "4 блюда" at bounding box center [955, 230] width 120 height 21
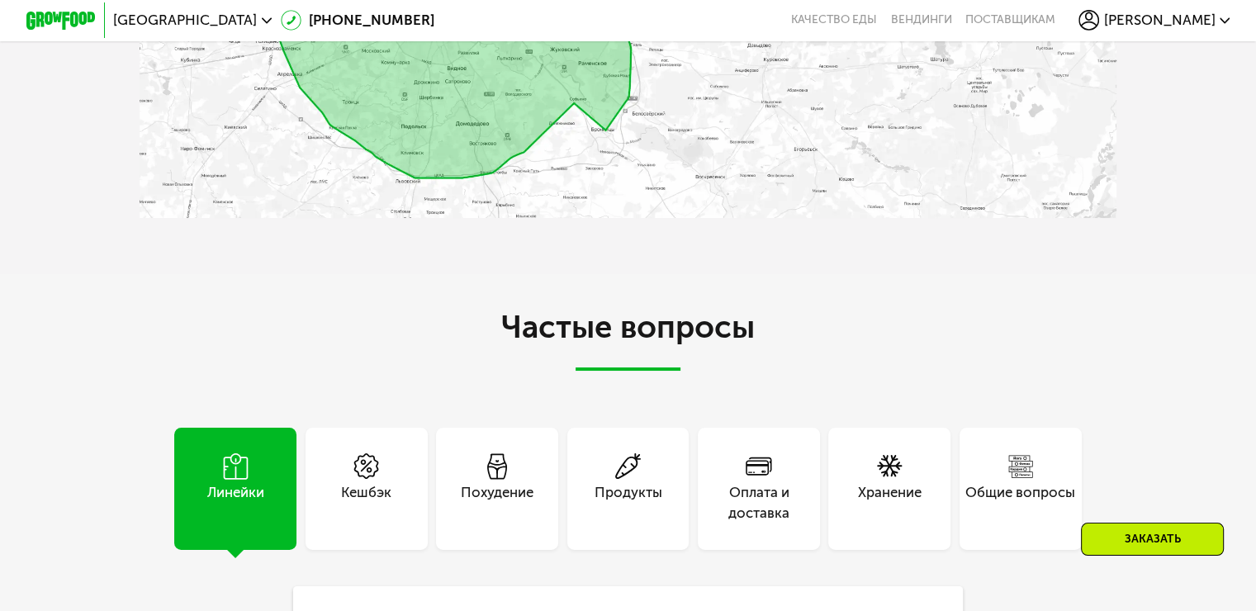
scroll to position [4130, 0]
